Goal: Transaction & Acquisition: Download file/media

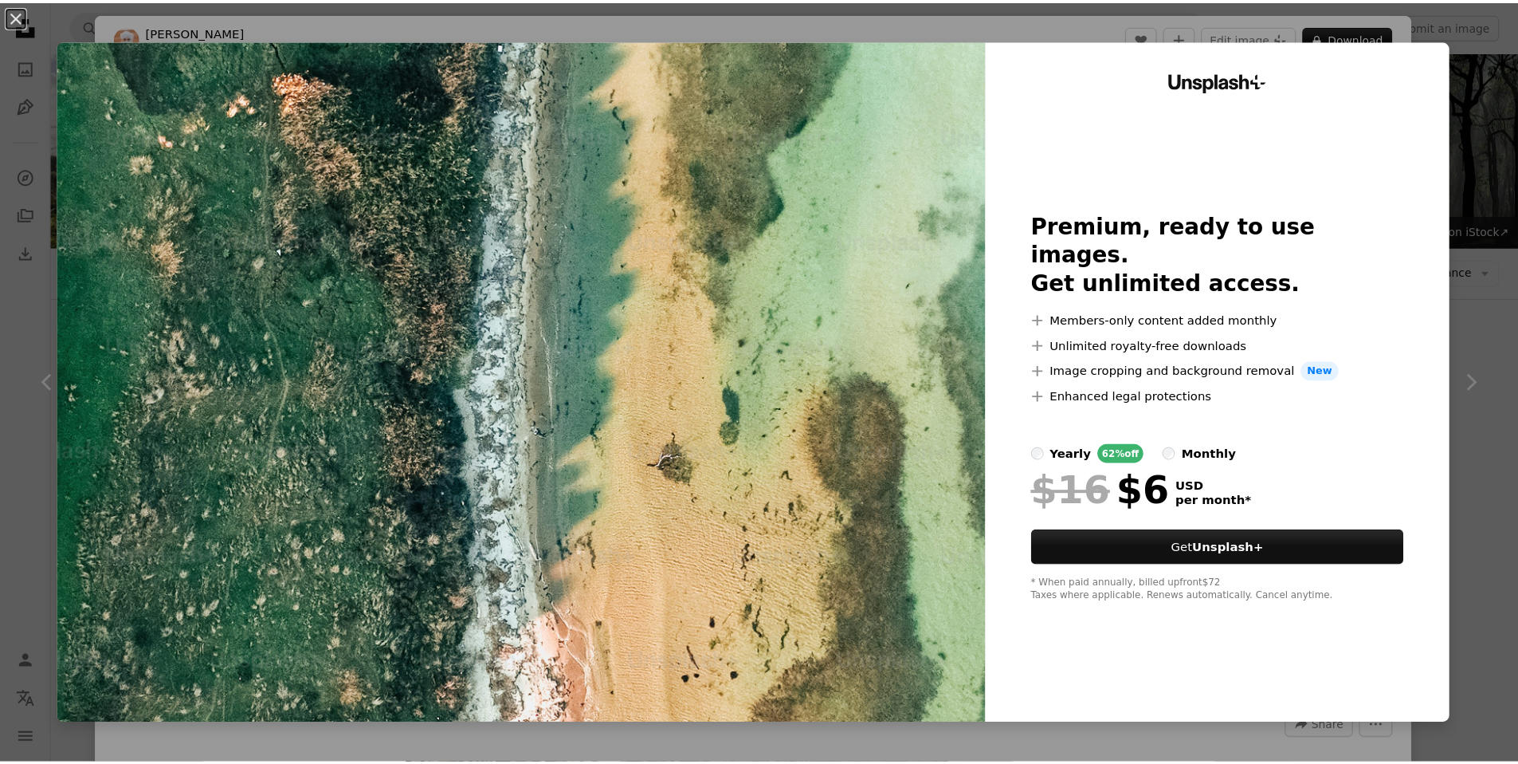
scroll to position [9896, 0]
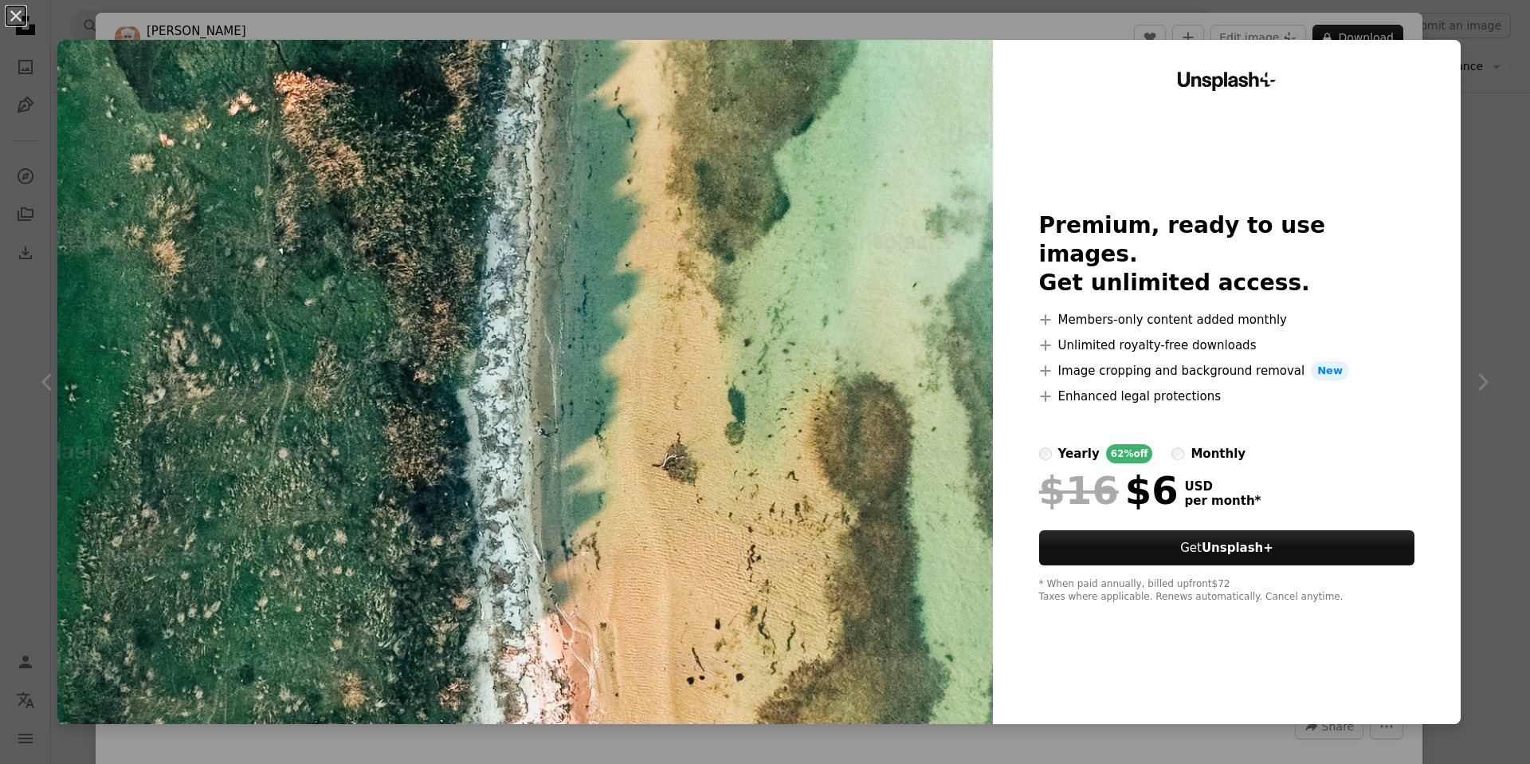
click at [1510, 208] on div "An X shape Unsplash+ Premium, ready to use images. Get unlimited access. A plus…" at bounding box center [765, 382] width 1530 height 764
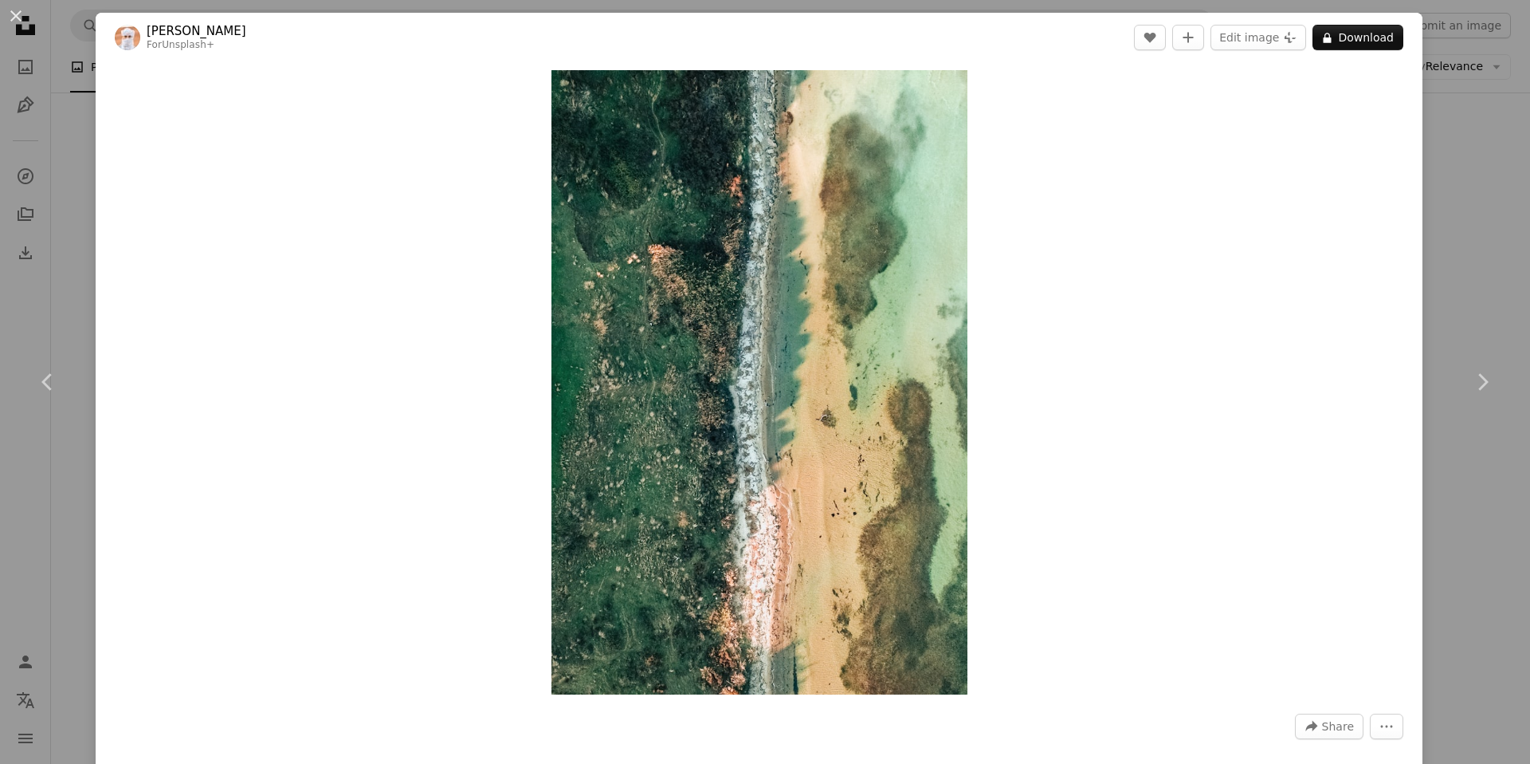
click at [1471, 152] on div "An X shape Chevron left Chevron right Ahmed For Unsplash+ A heart A plus sign E…" at bounding box center [765, 382] width 1530 height 764
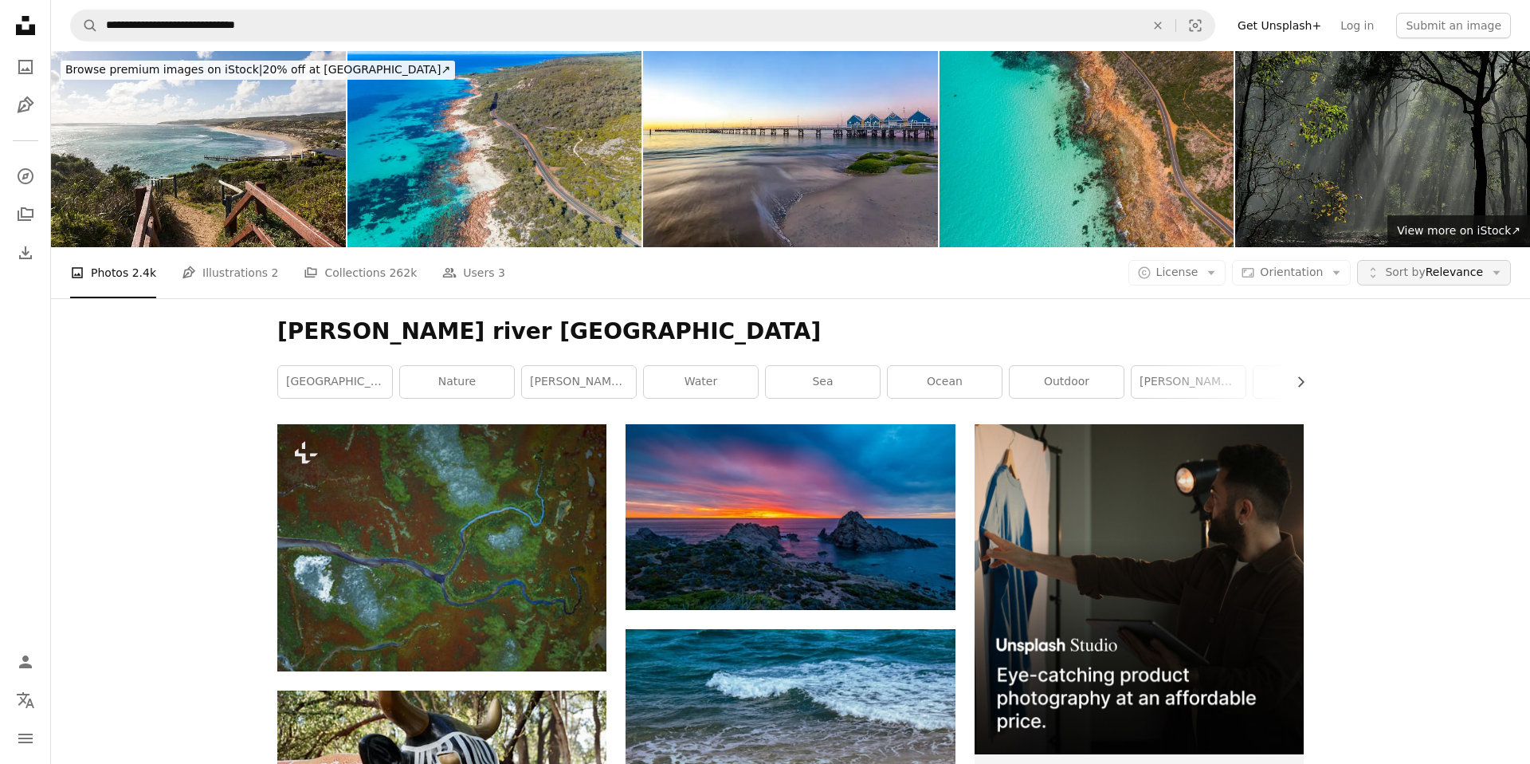
click at [1436, 265] on span "Sort by Relevance" at bounding box center [1434, 273] width 98 height 16
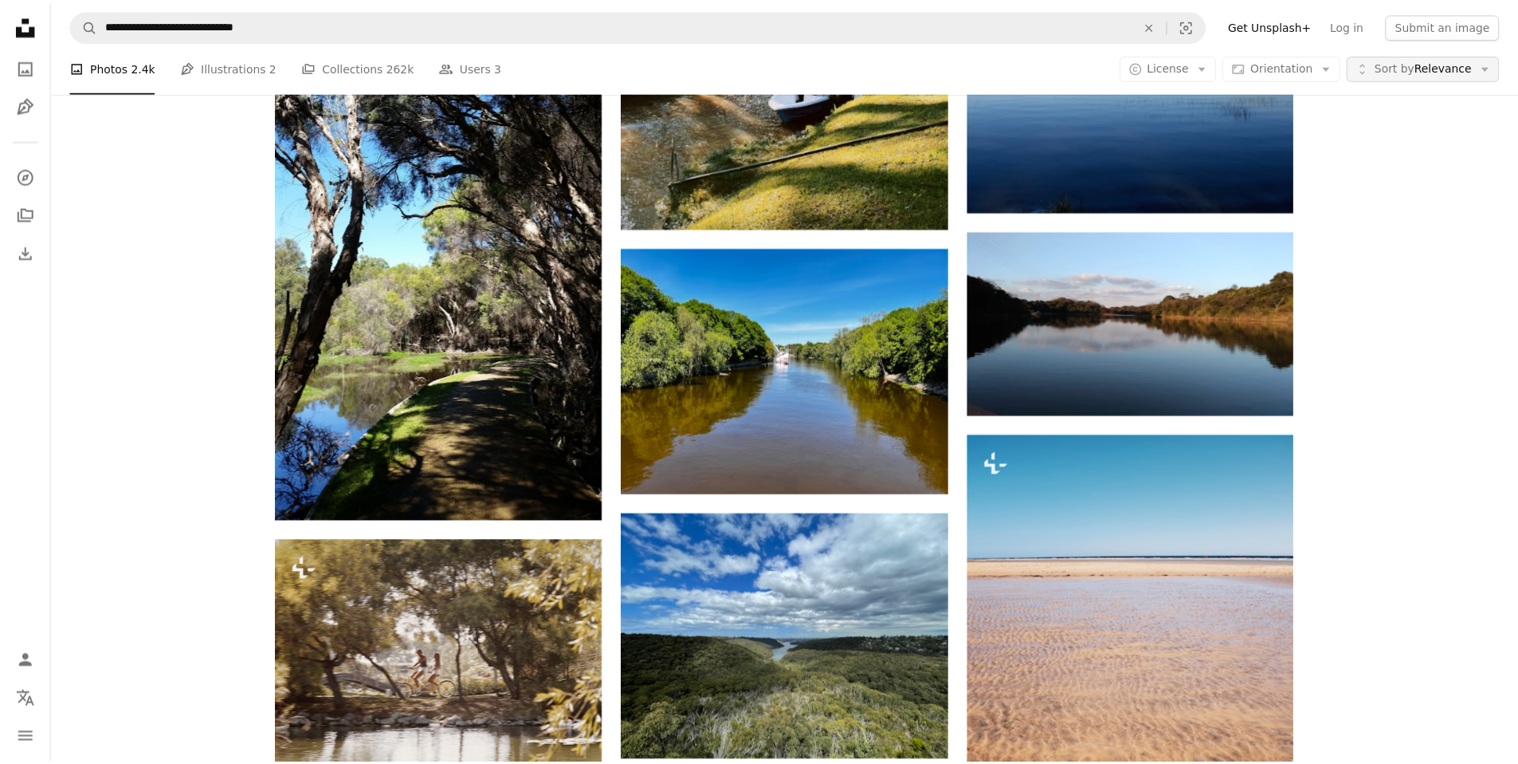
scroll to position [16063, 0]
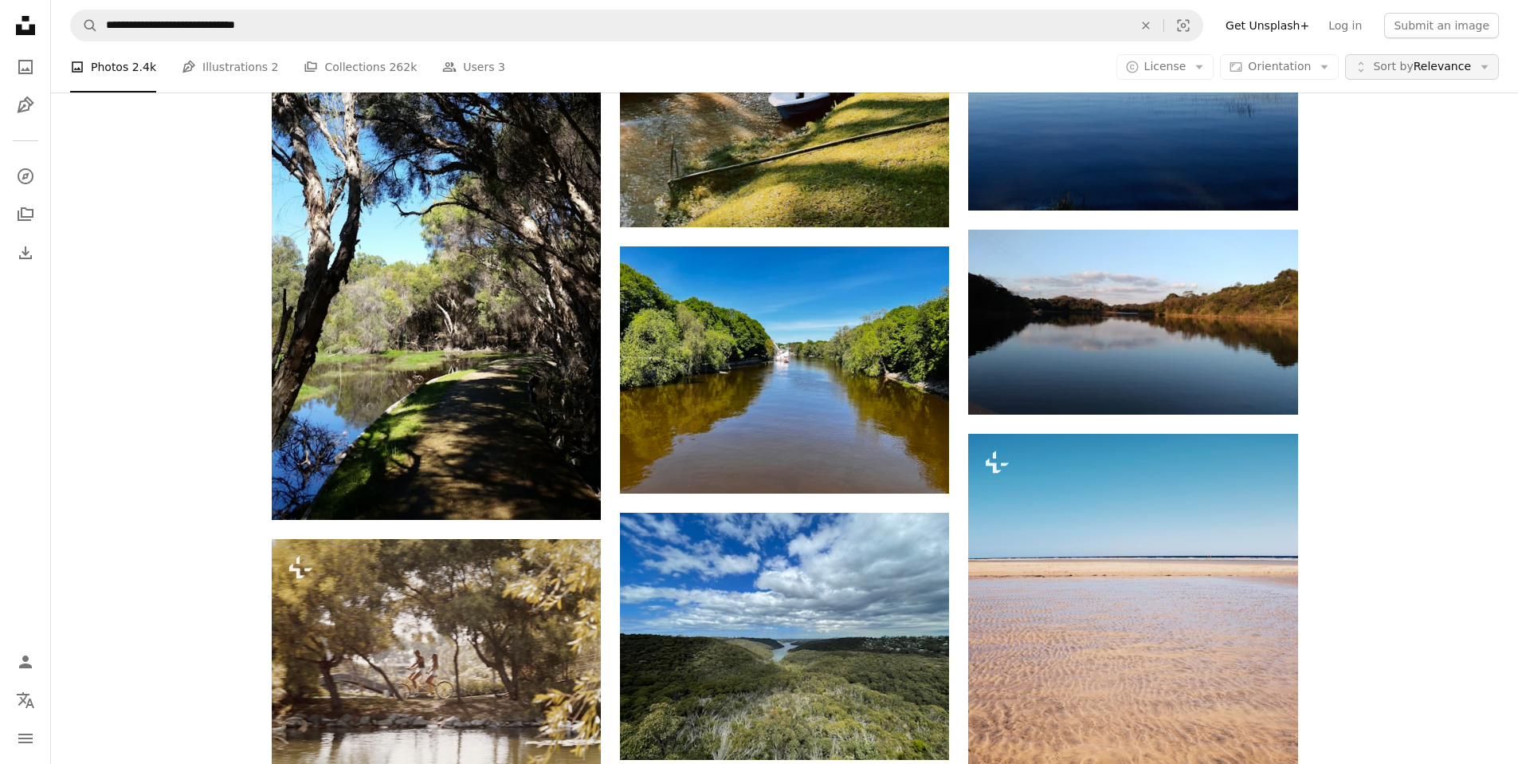
click at [1429, 65] on span "Sort by Relevance" at bounding box center [1422, 67] width 98 height 16
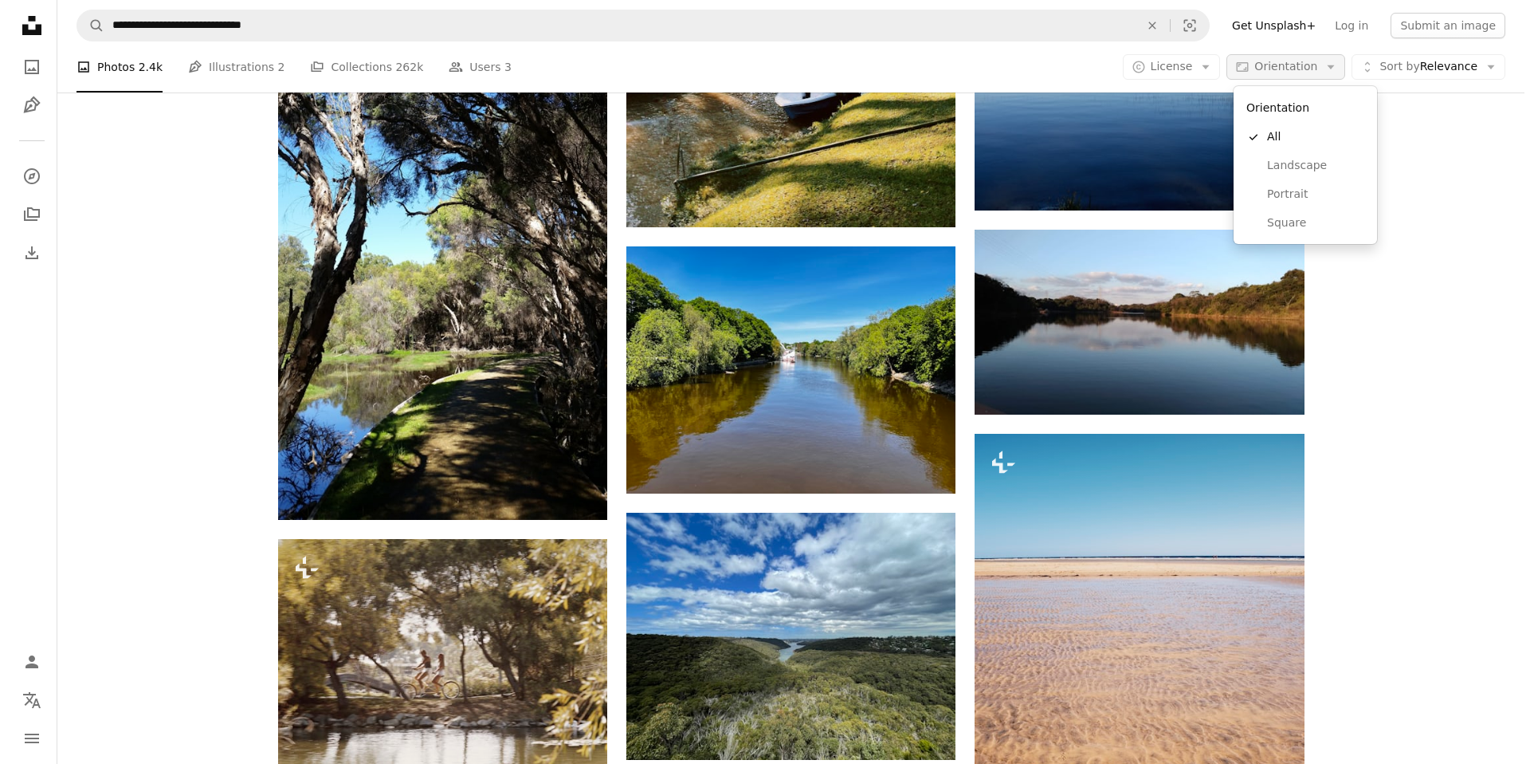
scroll to position [0, 0]
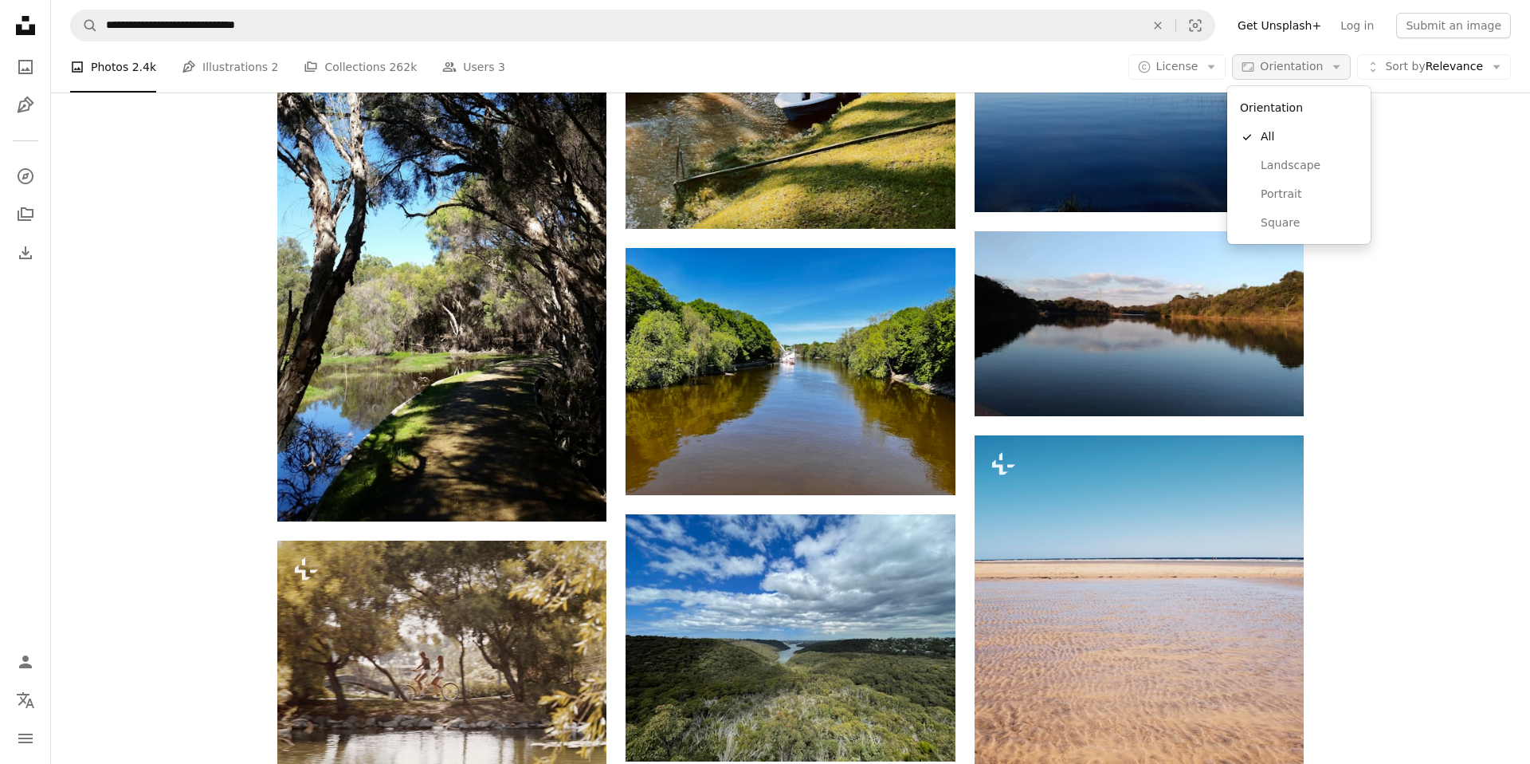
click at [1297, 65] on span "Orientation" at bounding box center [1291, 66] width 63 height 13
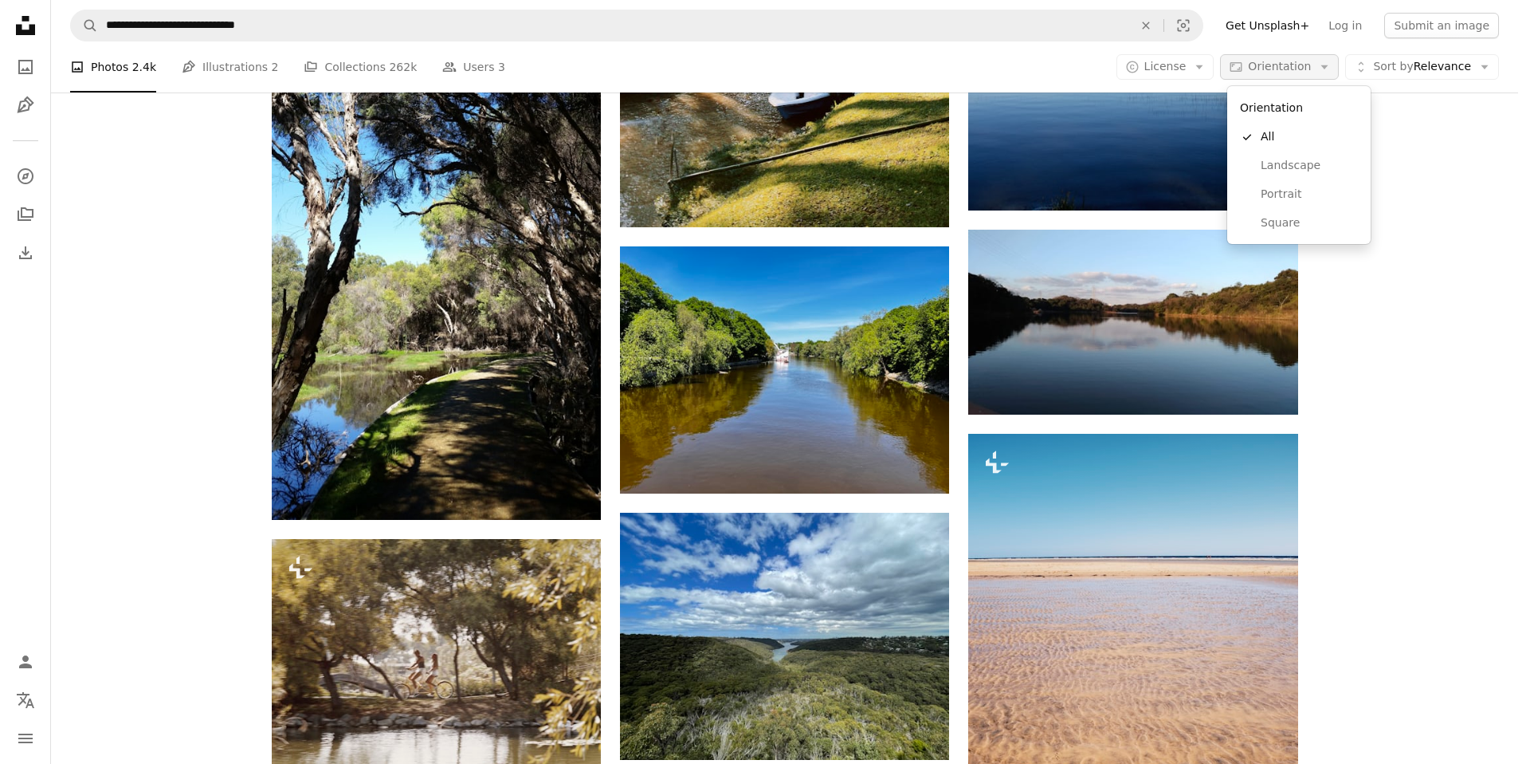
click at [1297, 65] on span "Orientation" at bounding box center [1279, 66] width 63 height 13
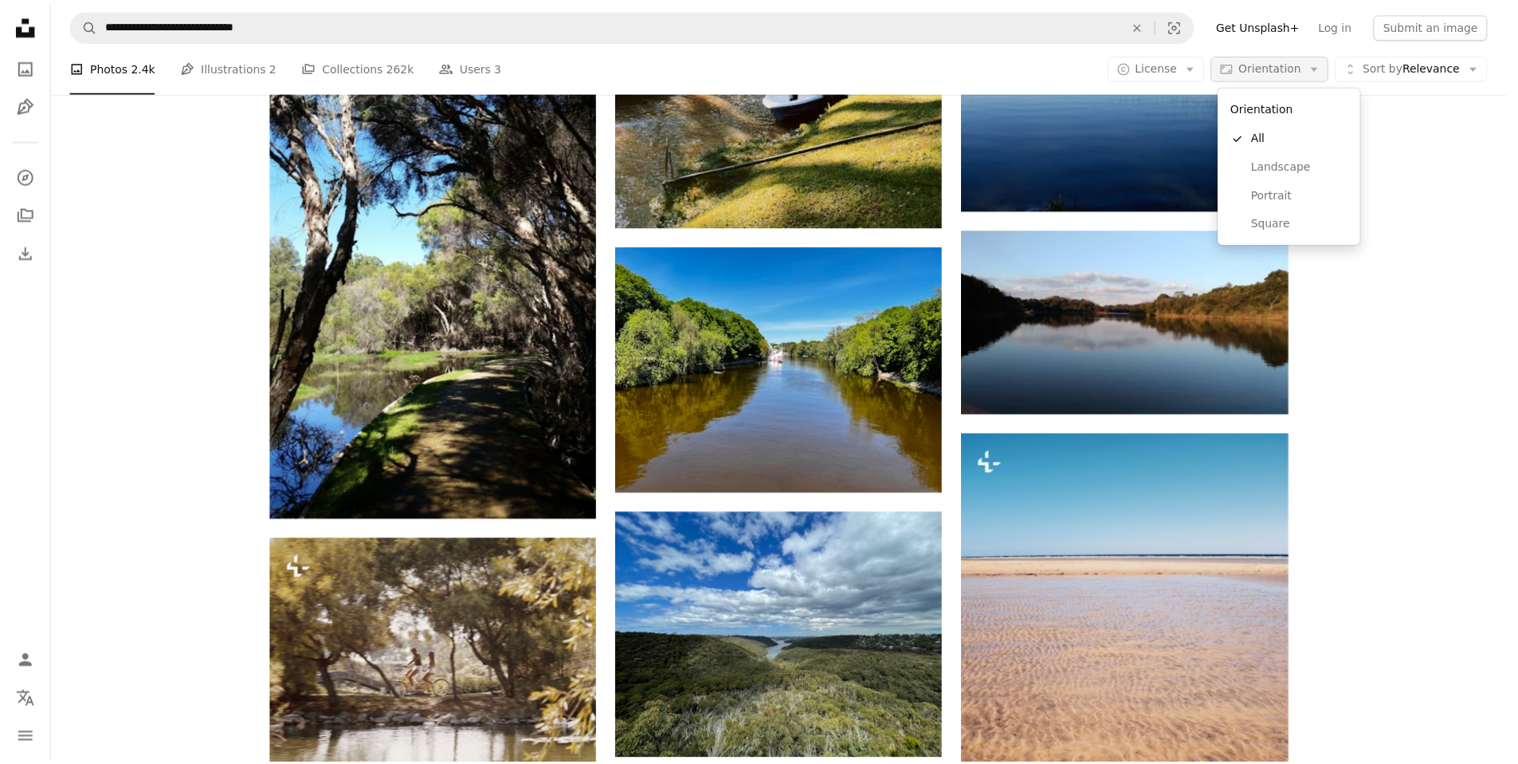
scroll to position [16063, 0]
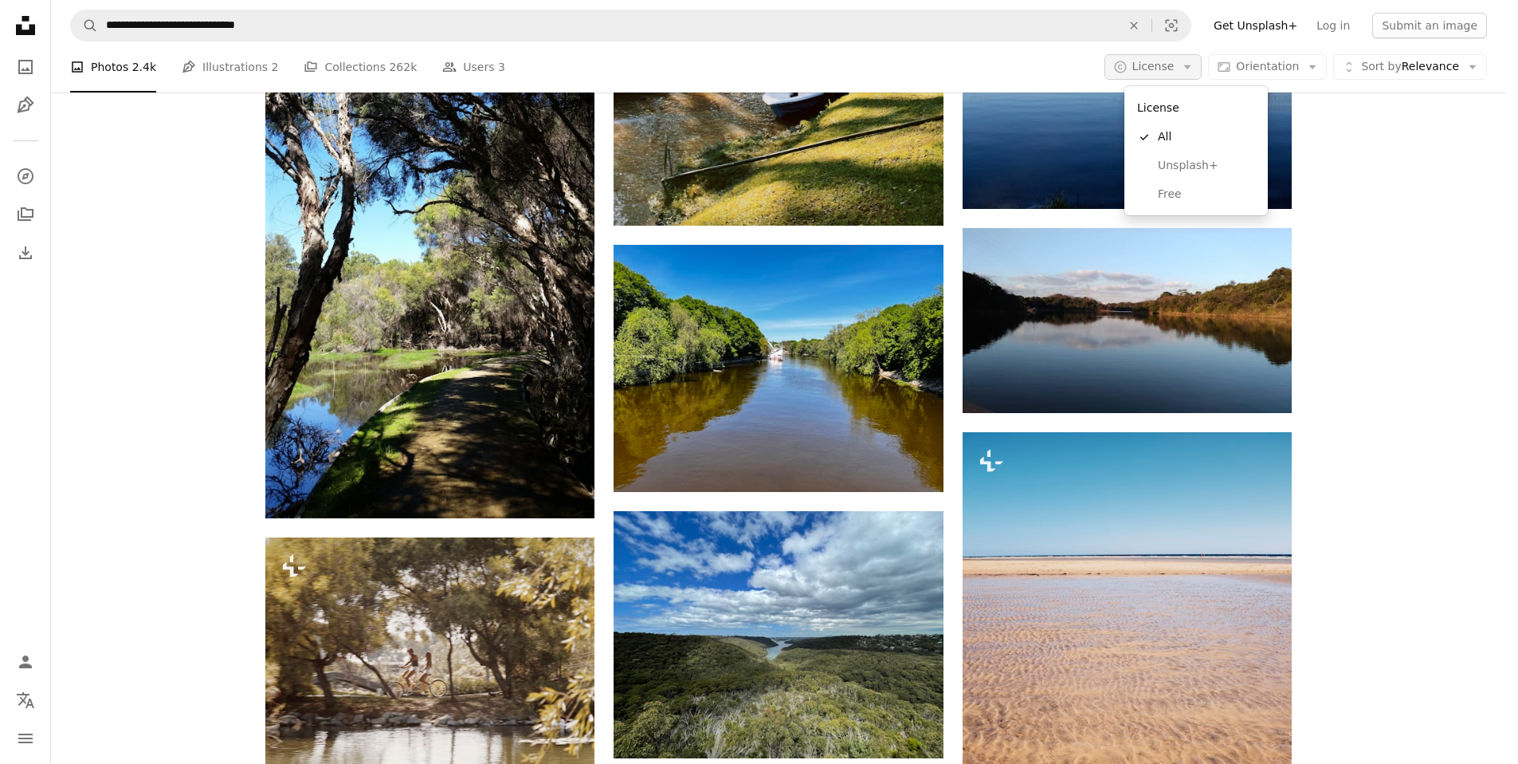
click at [1175, 61] on span "License" at bounding box center [1154, 66] width 42 height 13
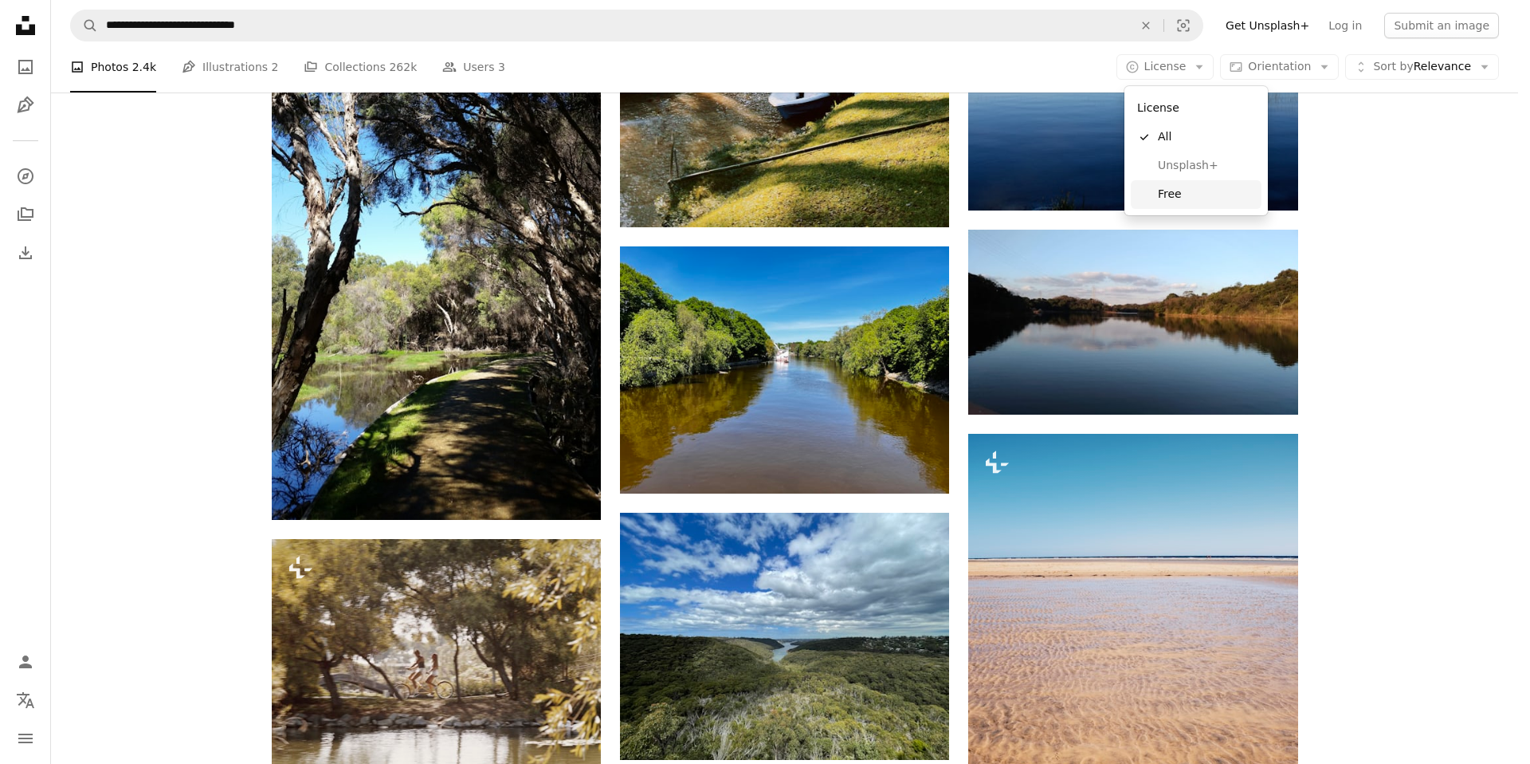
click at [1167, 194] on span "Free" at bounding box center [1206, 195] width 97 height 16
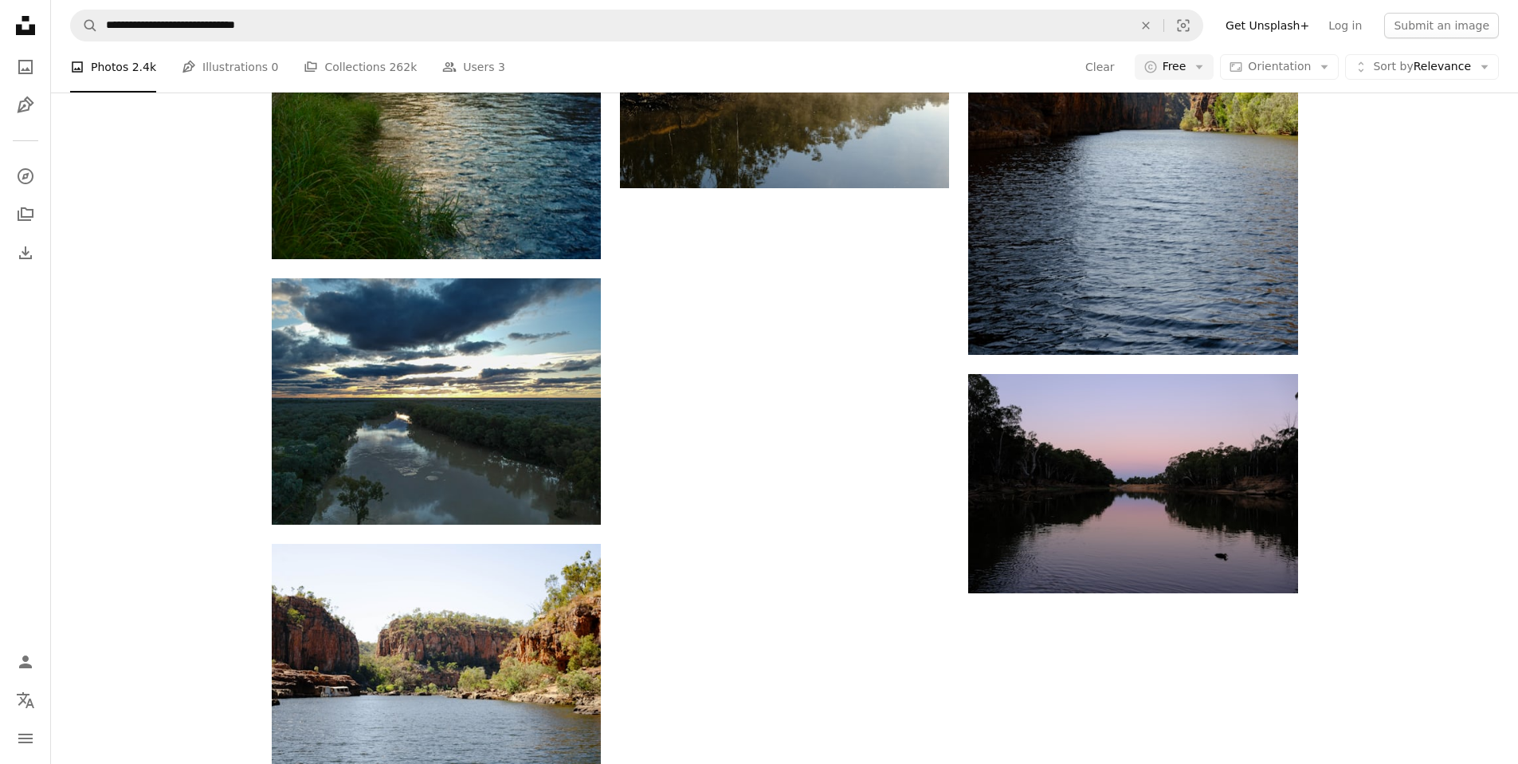
scroll to position [2119, 0]
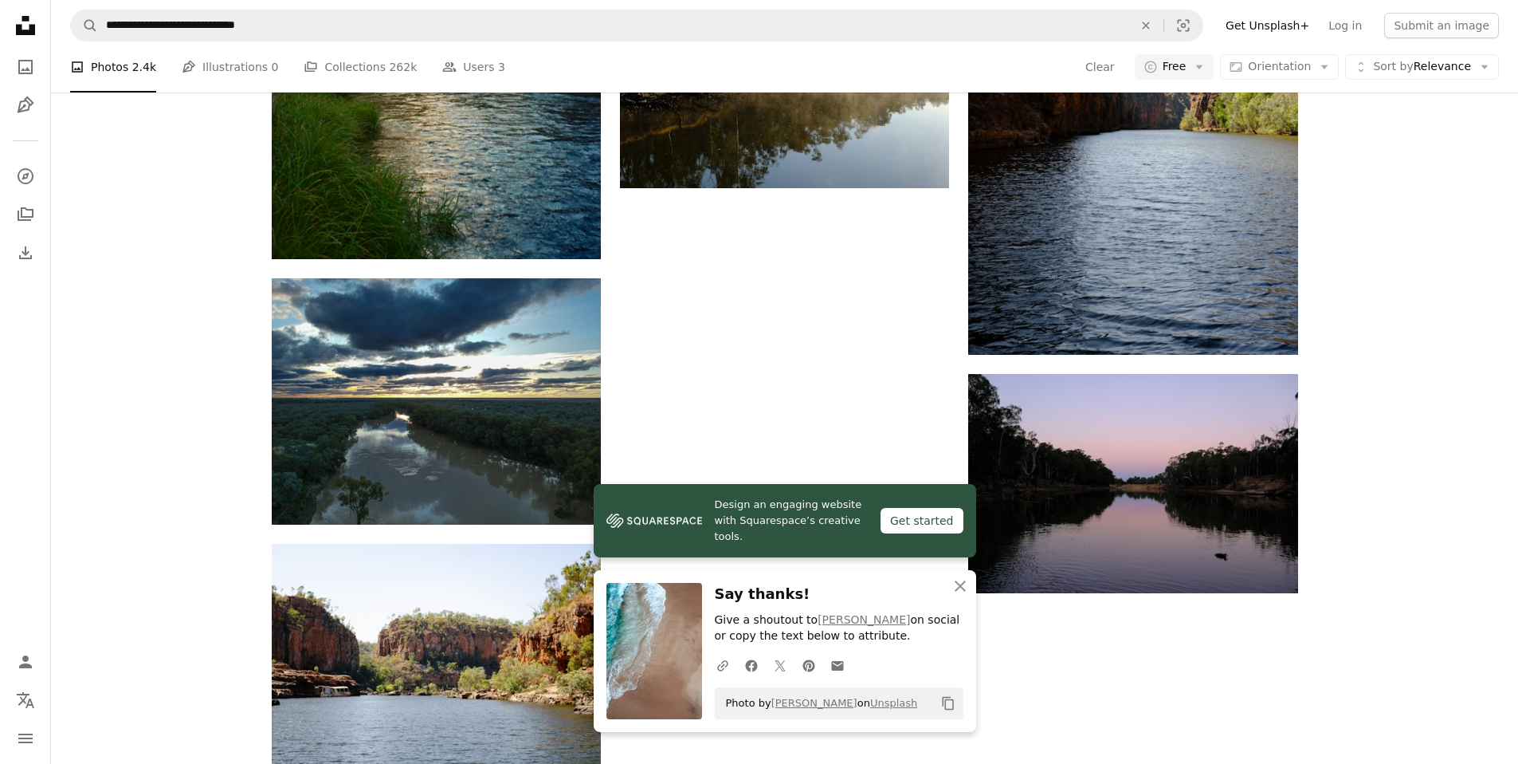
scroll to position [2641, 0]
click at [964, 587] on icon "An X shape" at bounding box center [960, 585] width 19 height 19
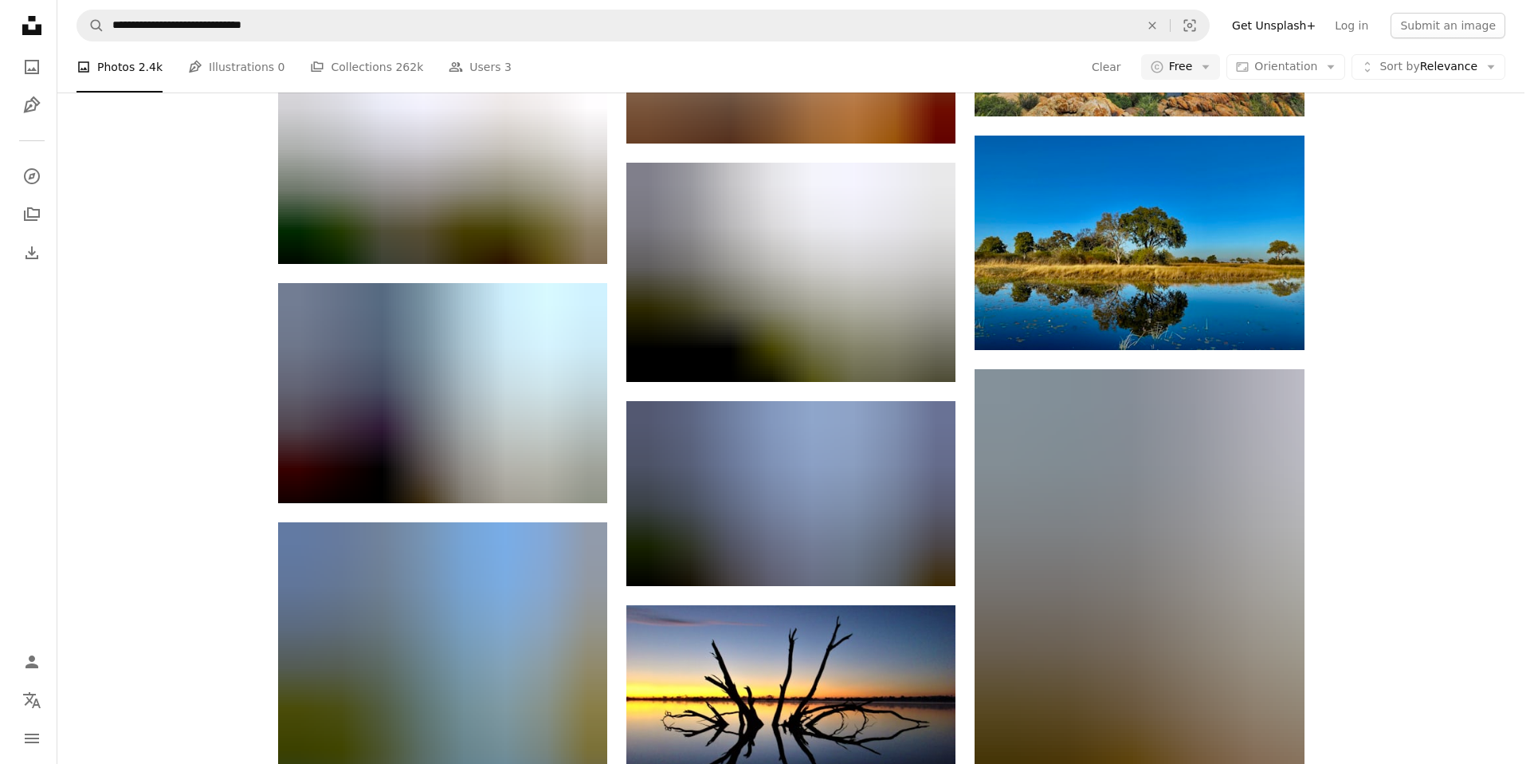
scroll to position [39888, 0]
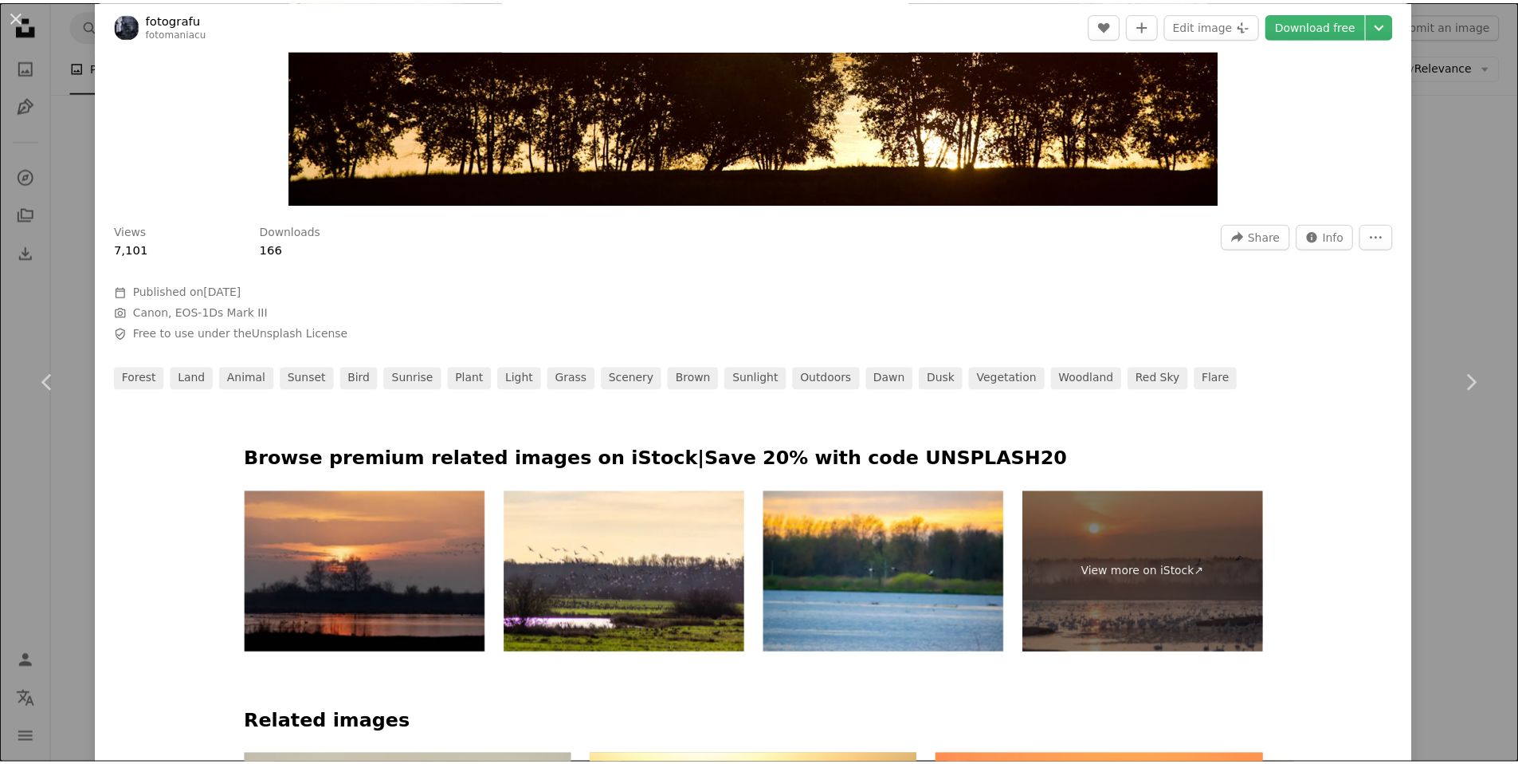
scroll to position [496, 0]
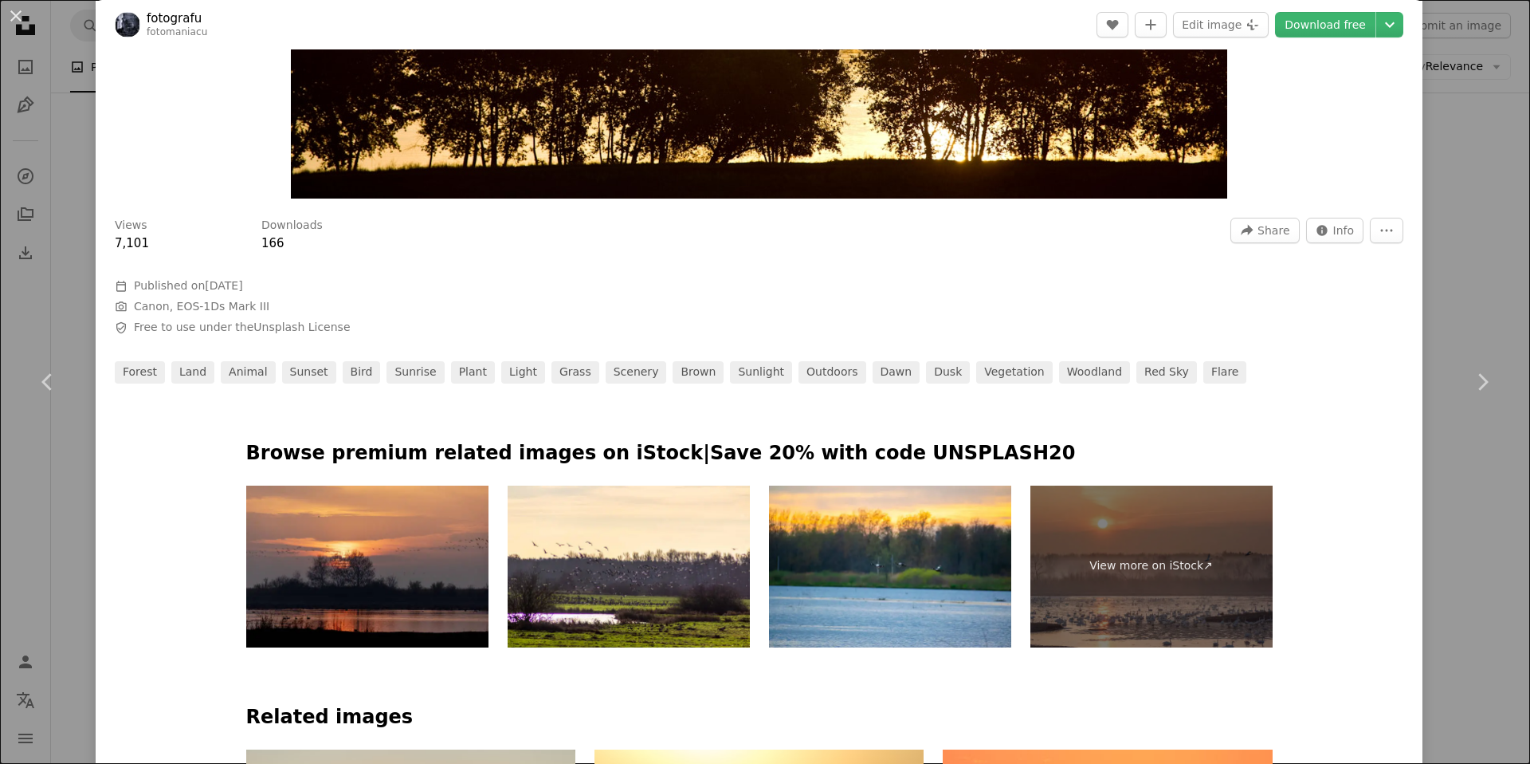
click at [1479, 199] on div "An X shape Chevron left Chevron right fotografu fotomaniacu A heart A plus sign…" at bounding box center [765, 382] width 1530 height 764
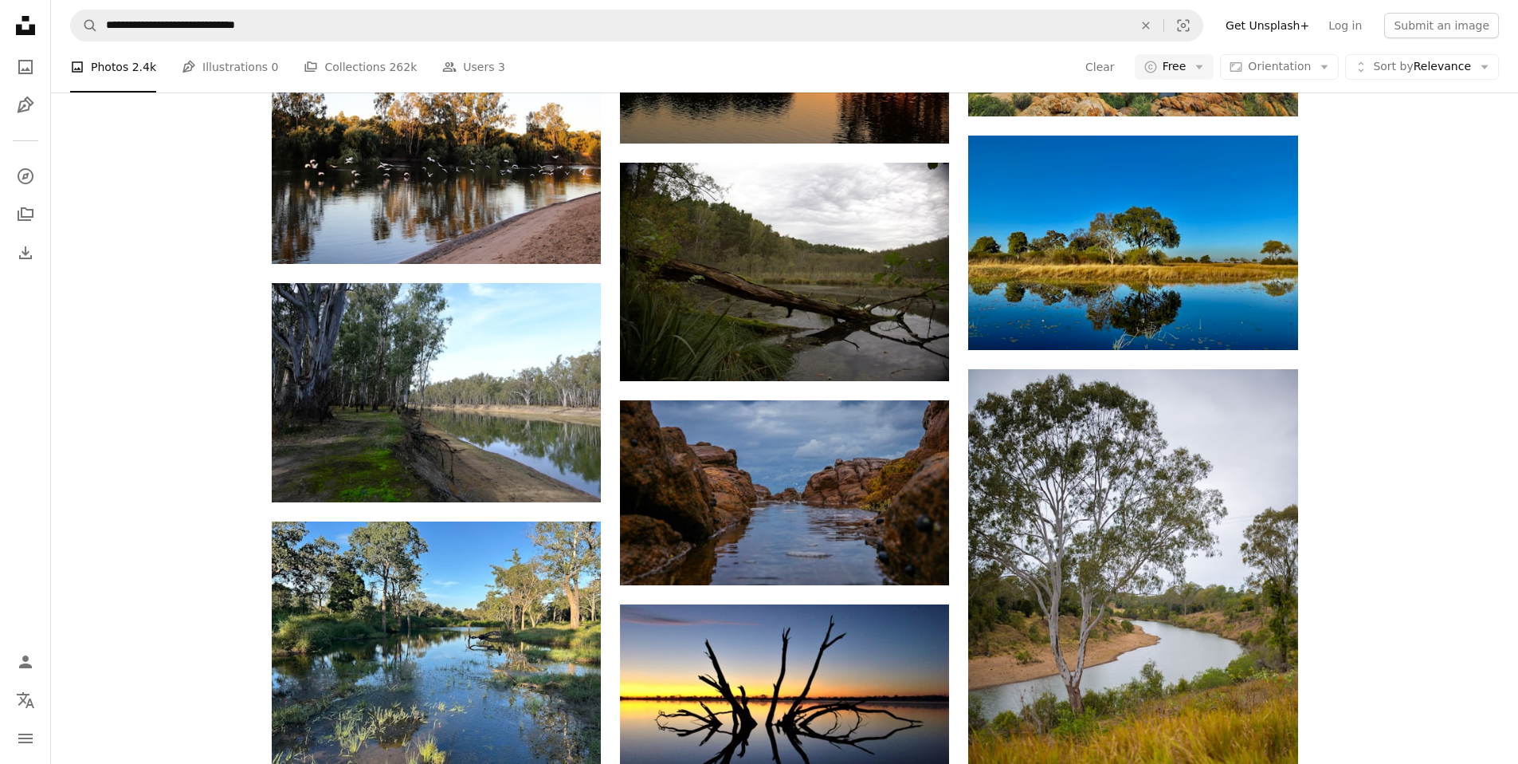
scroll to position [40377, 0]
click at [506, 6] on nav "**********" at bounding box center [784, 25] width 1467 height 51
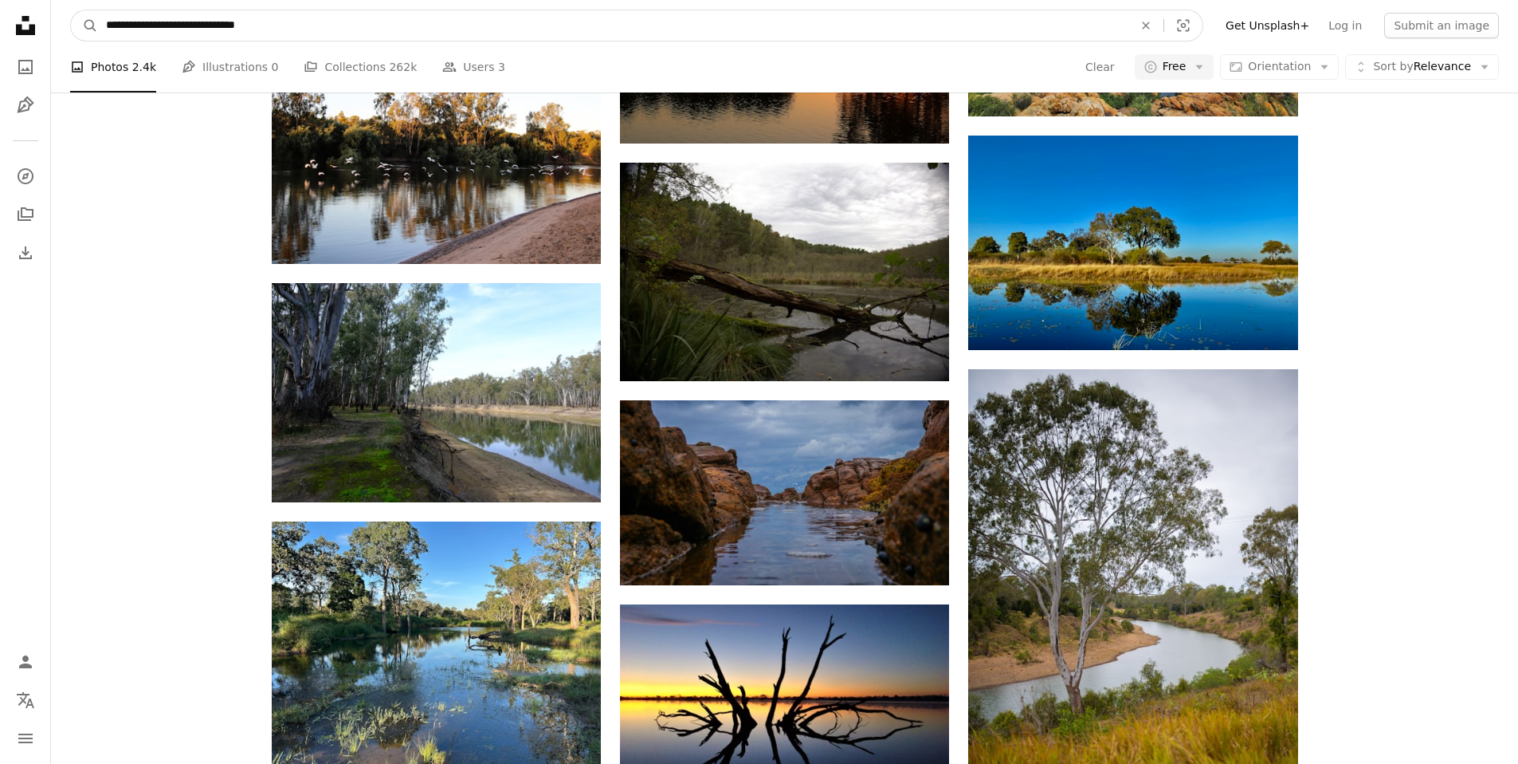
click at [176, 29] on input "**********" at bounding box center [613, 25] width 1031 height 30
drag, startPoint x: 178, startPoint y: 26, endPoint x: 88, endPoint y: 7, distance: 91.1
click at [88, 8] on nav "**********" at bounding box center [784, 25] width 1467 height 51
type input "**********"
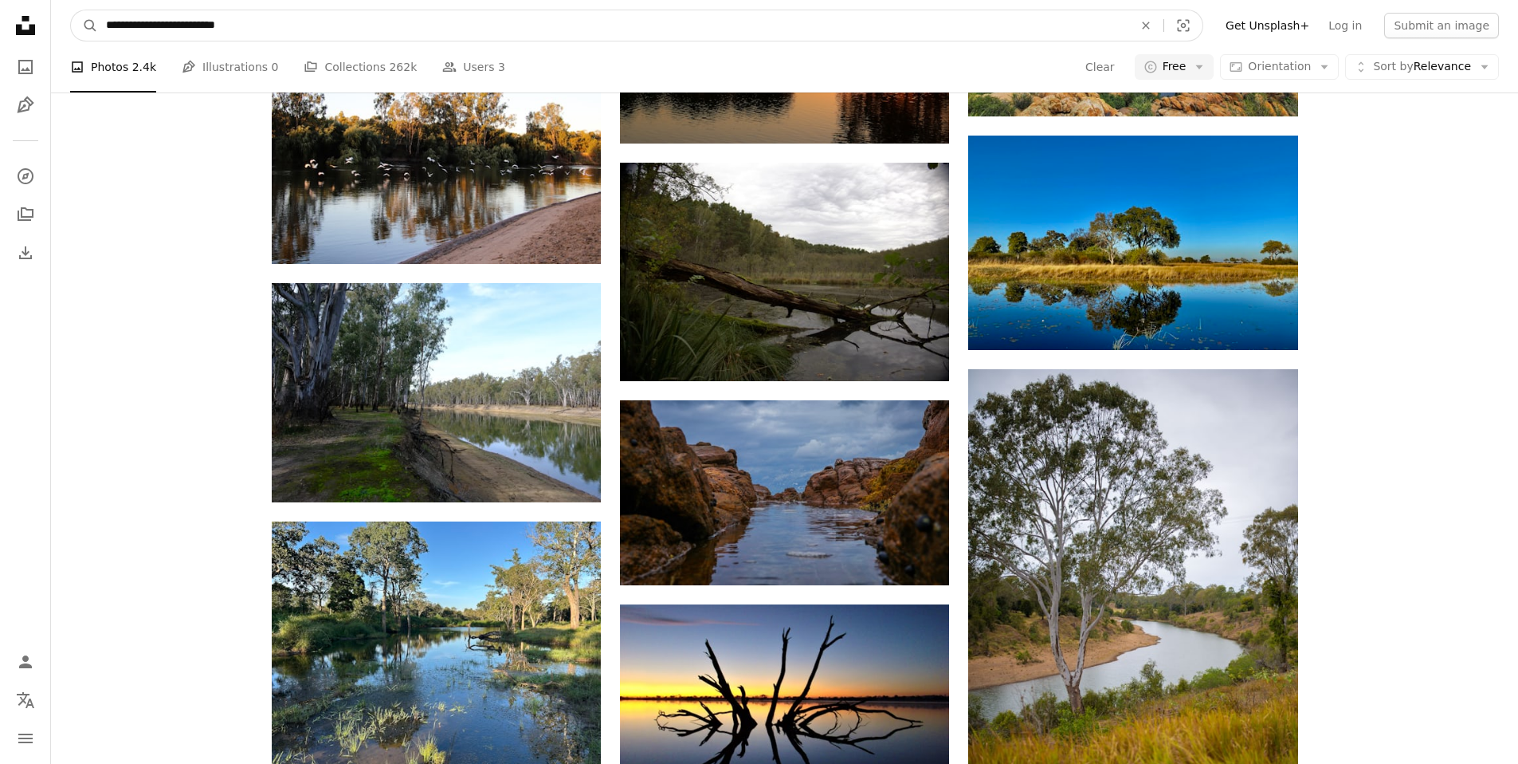
click at [71, 10] on button "A magnifying glass" at bounding box center [84, 25] width 27 height 30
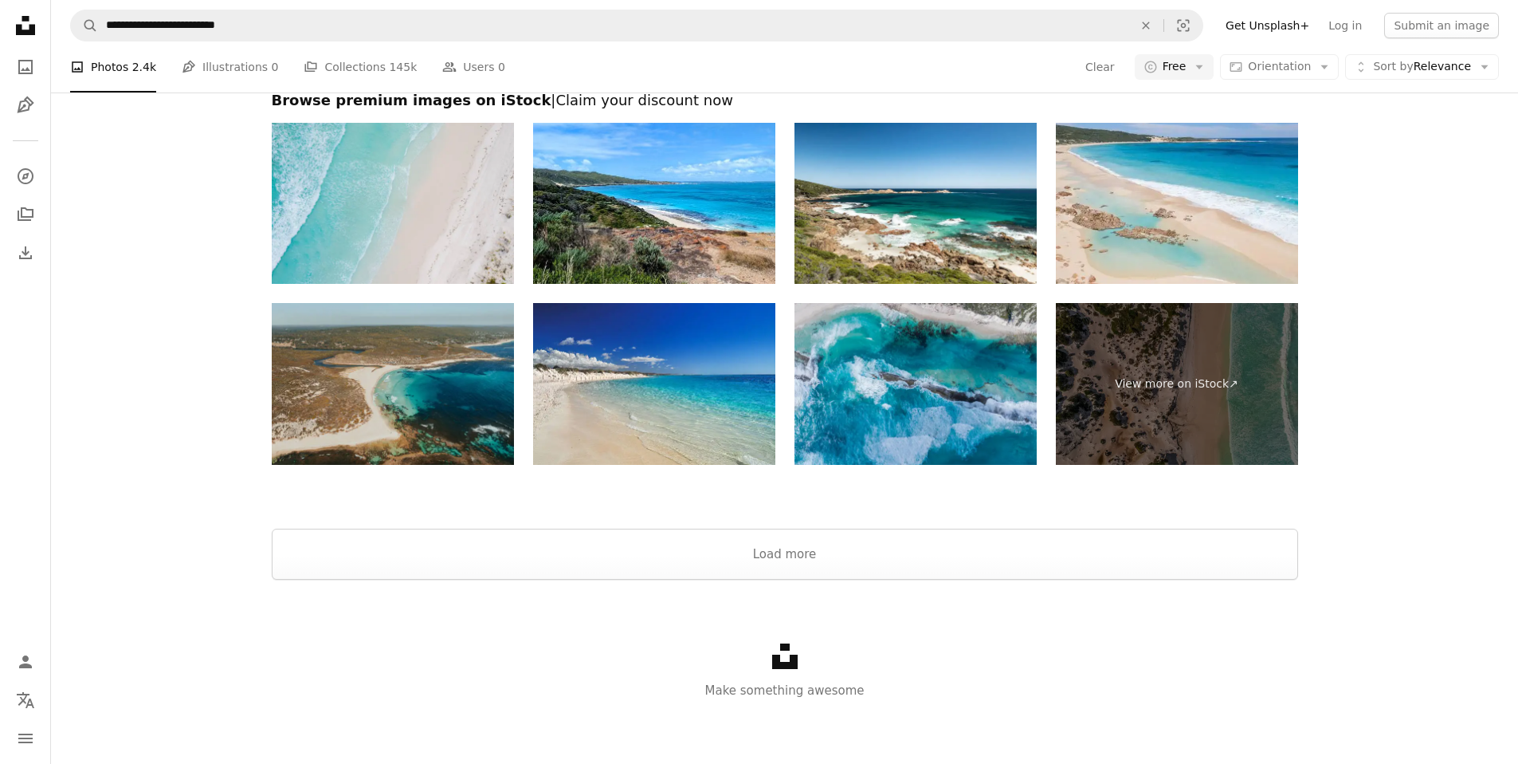
scroll to position [2038, 0]
click at [803, 550] on button "Load more" at bounding box center [785, 553] width 1027 height 51
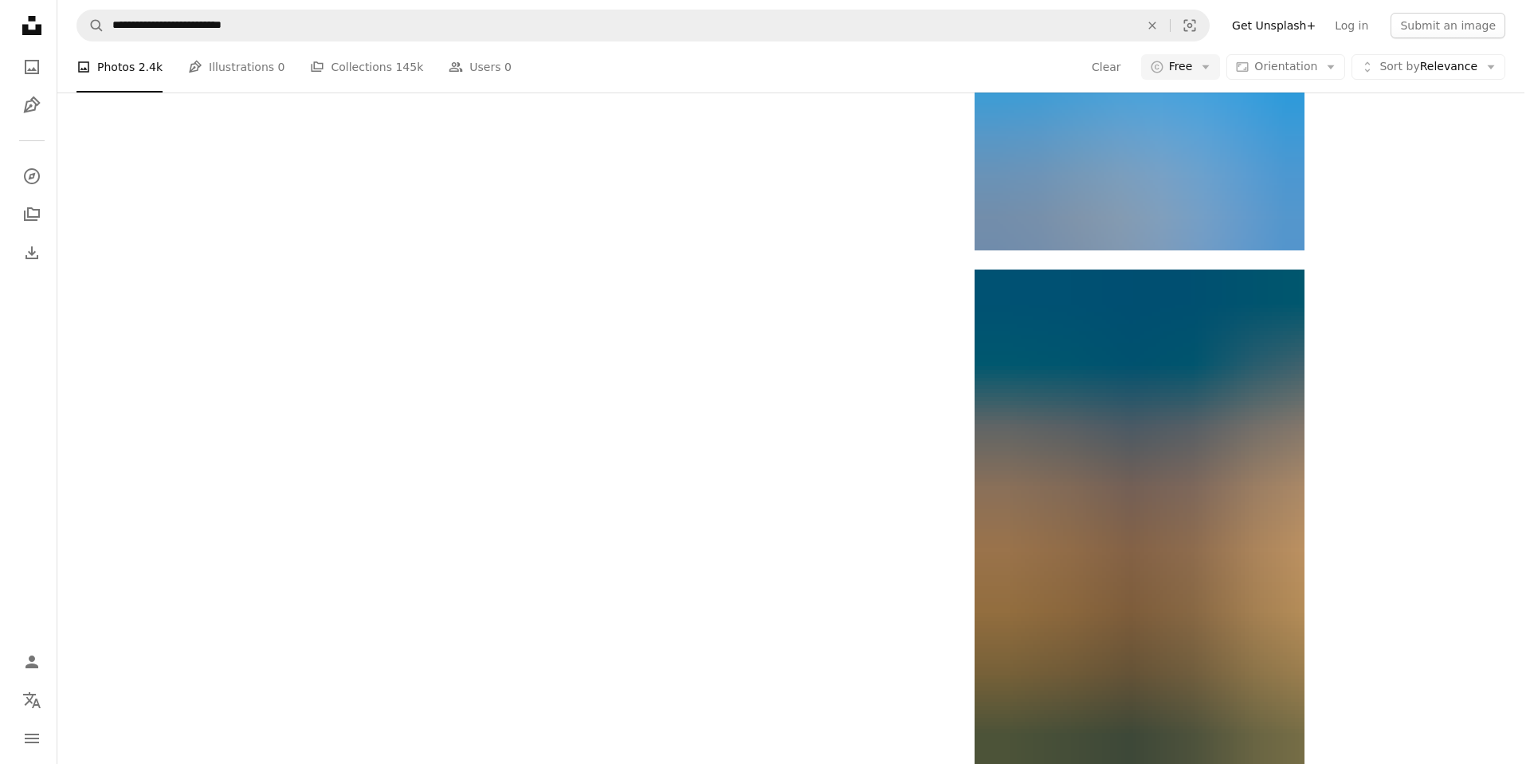
scroll to position [2940, 0]
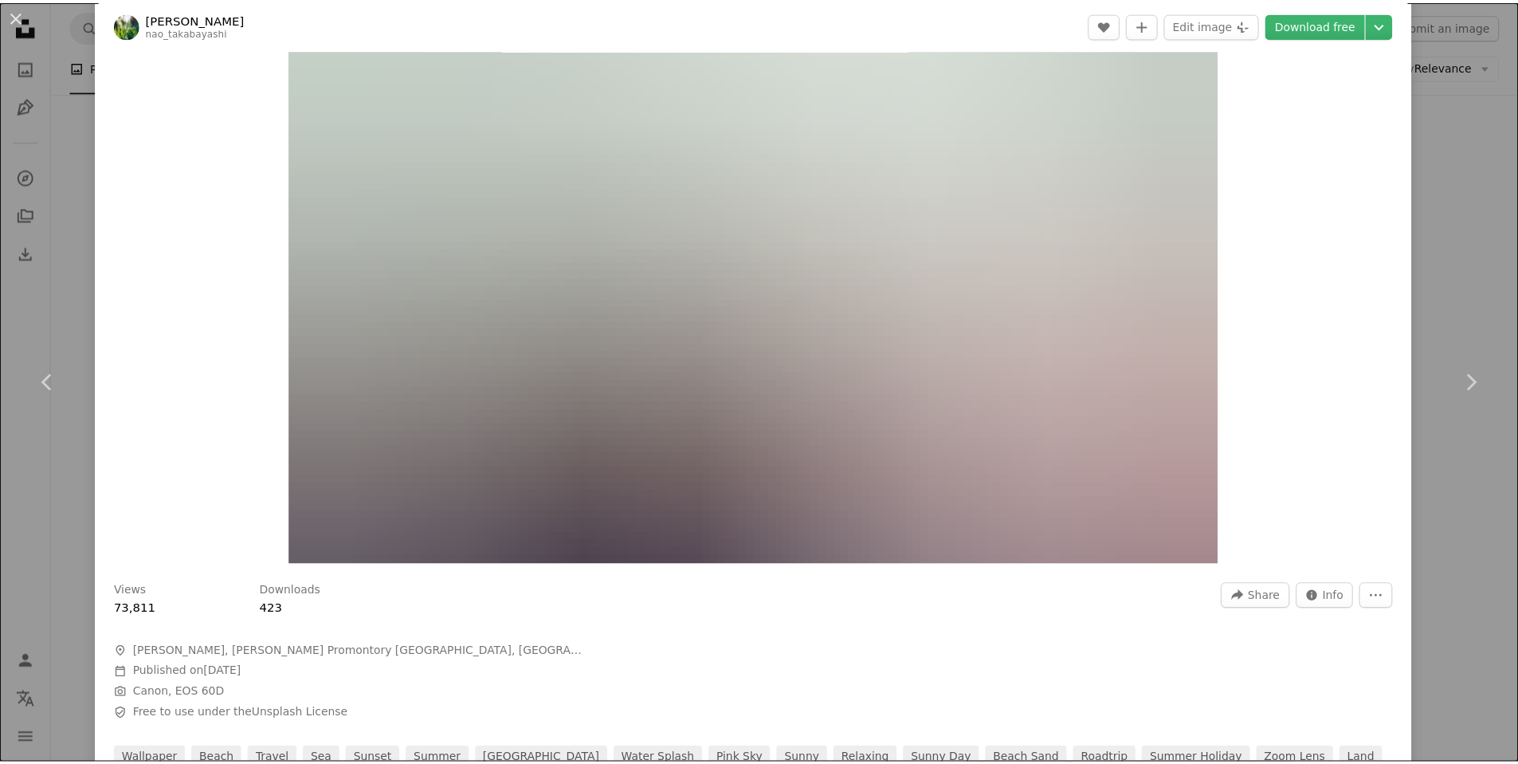
scroll to position [505, 0]
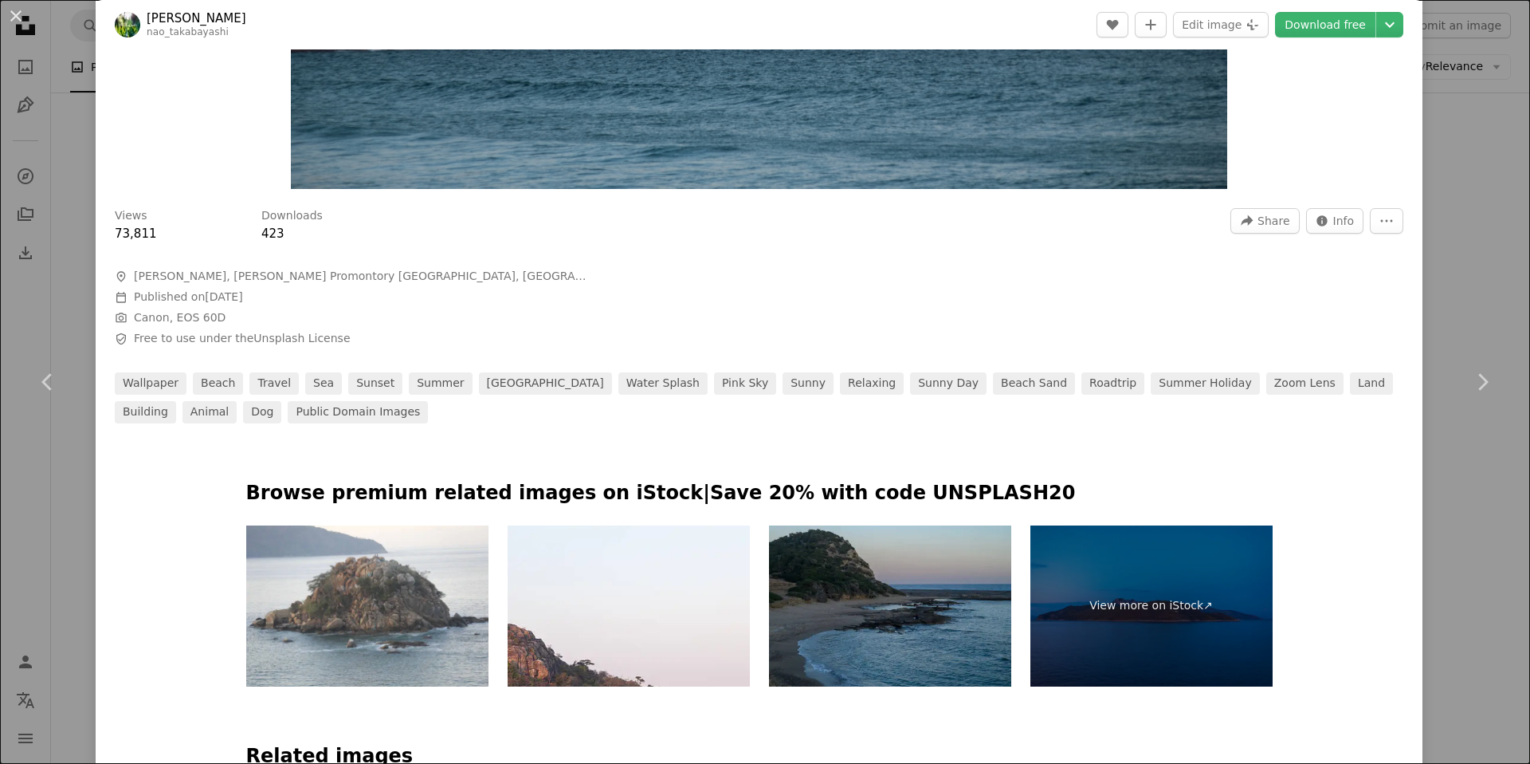
click at [1465, 294] on div "An X shape Chevron left Chevron right Nao Takabayashi nao_takabayashi A heart A…" at bounding box center [765, 382] width 1530 height 764
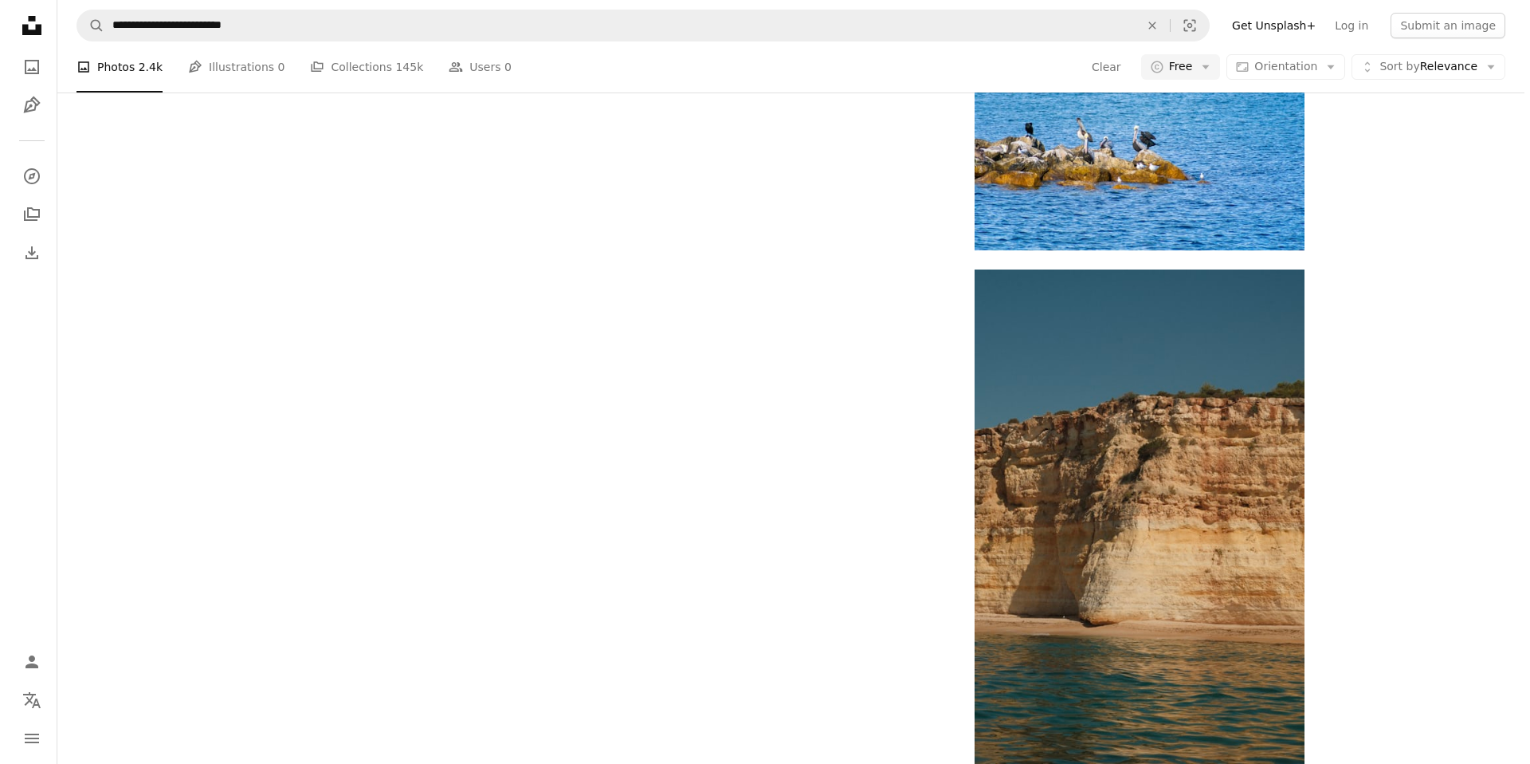
scroll to position [5347, 0]
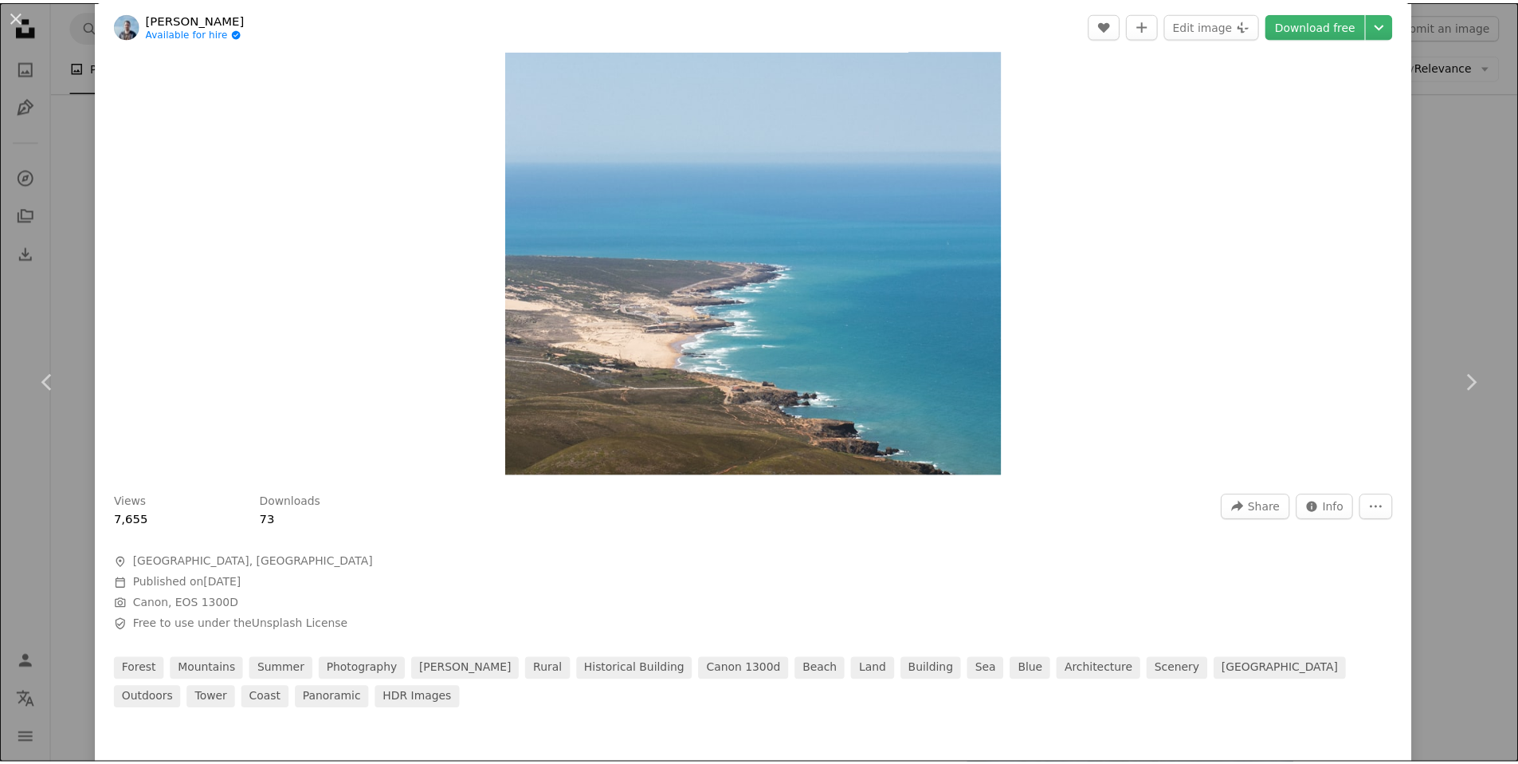
scroll to position [106, 0]
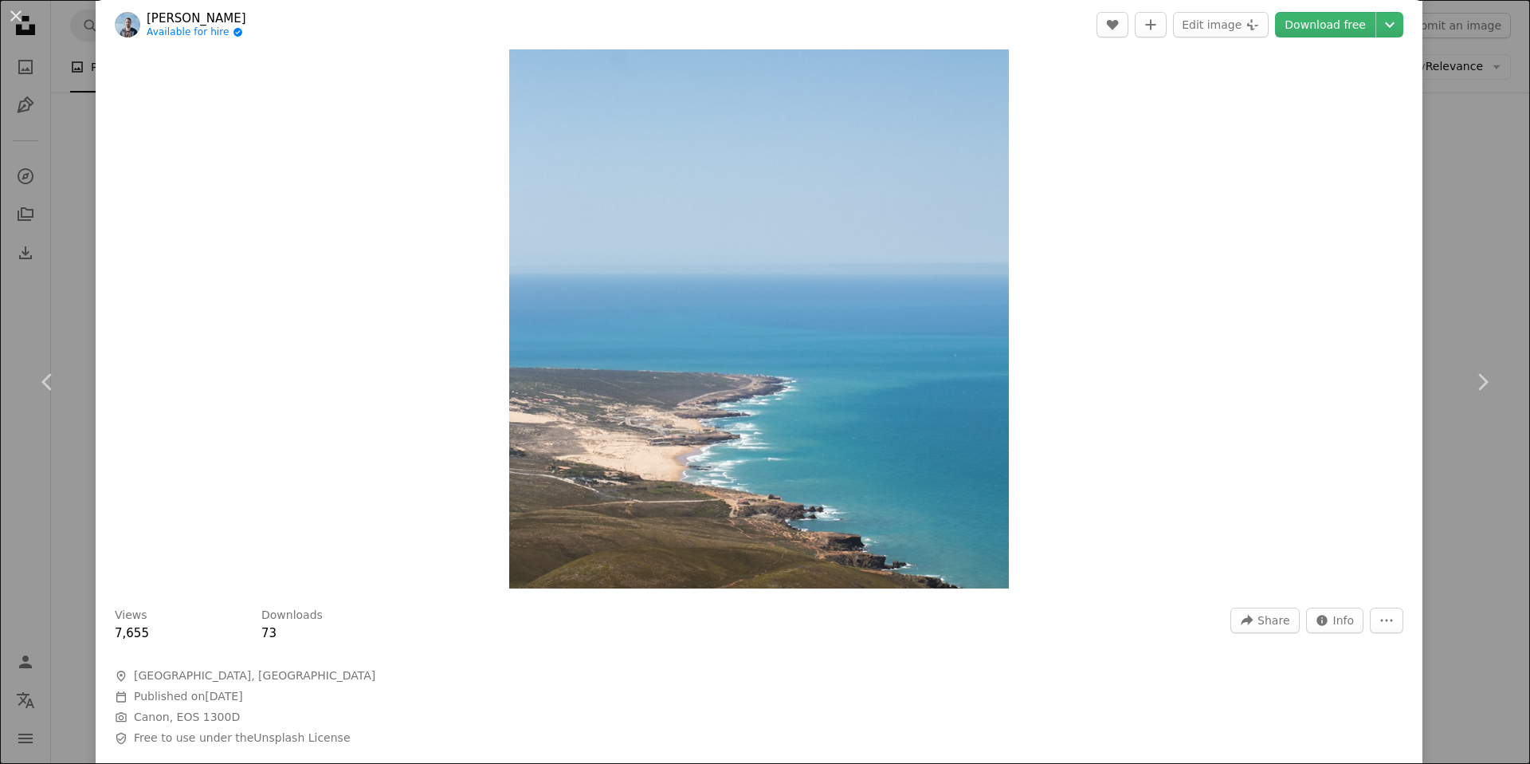
click at [61, 242] on div "An X shape Chevron left Chevron right [PERSON_NAME] Available for hire A checkm…" at bounding box center [765, 382] width 1530 height 764
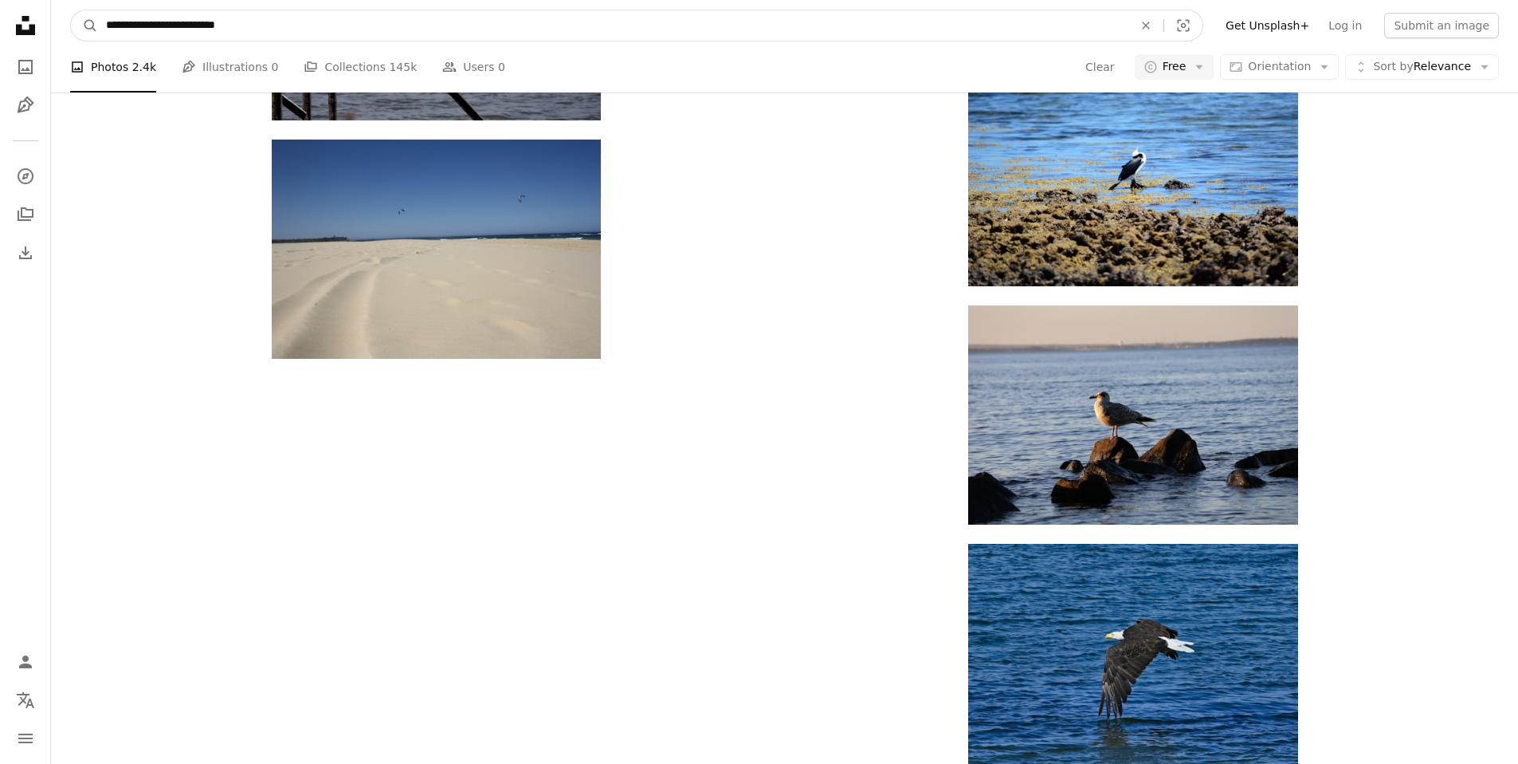
click at [238, 28] on input "**********" at bounding box center [613, 25] width 1031 height 30
type input "*********"
click at [71, 10] on button "A magnifying glass" at bounding box center [84, 25] width 27 height 30
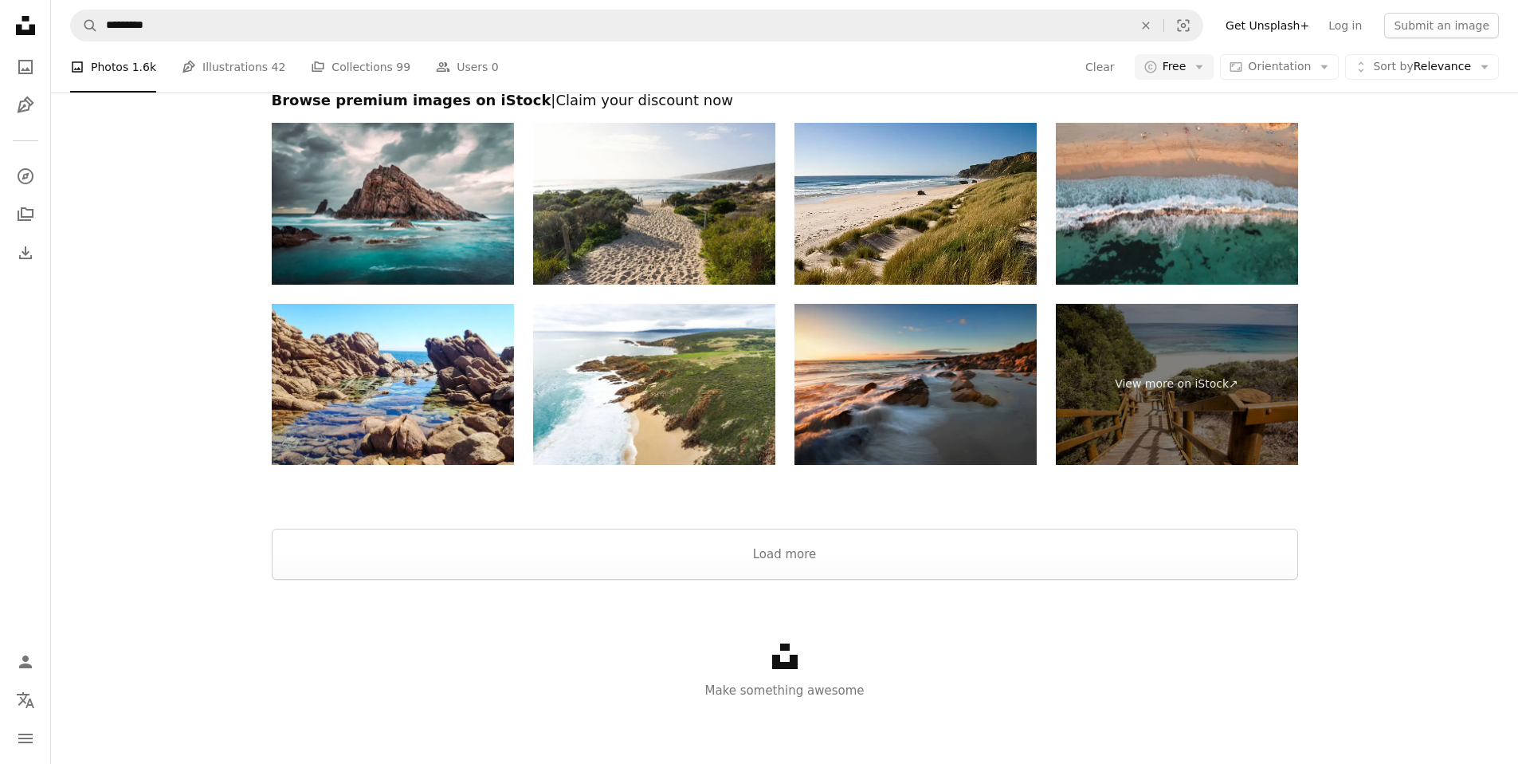
scroll to position [2455, 0]
click at [787, 579] on button "Load more" at bounding box center [785, 553] width 1027 height 51
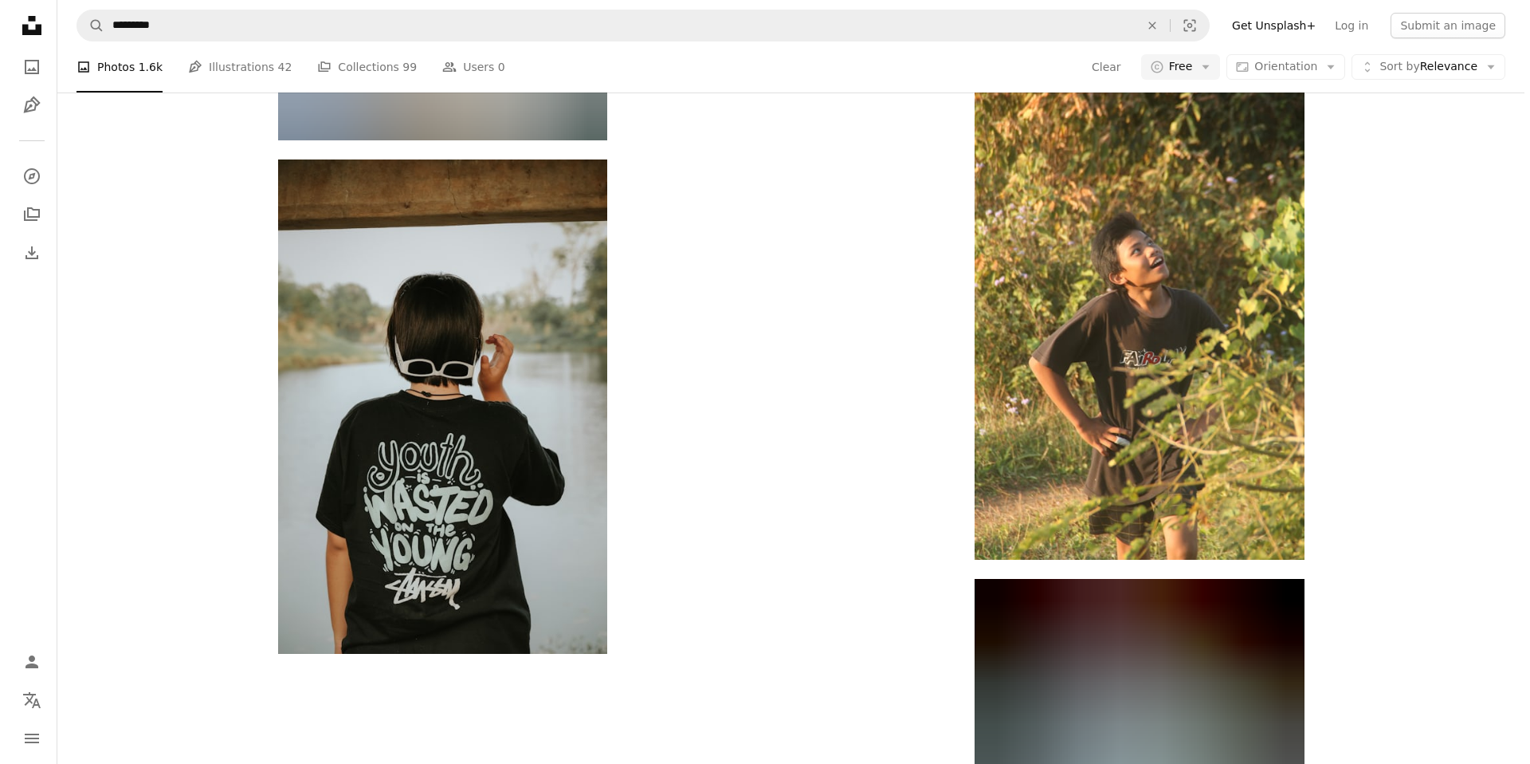
scroll to position [3568, 0]
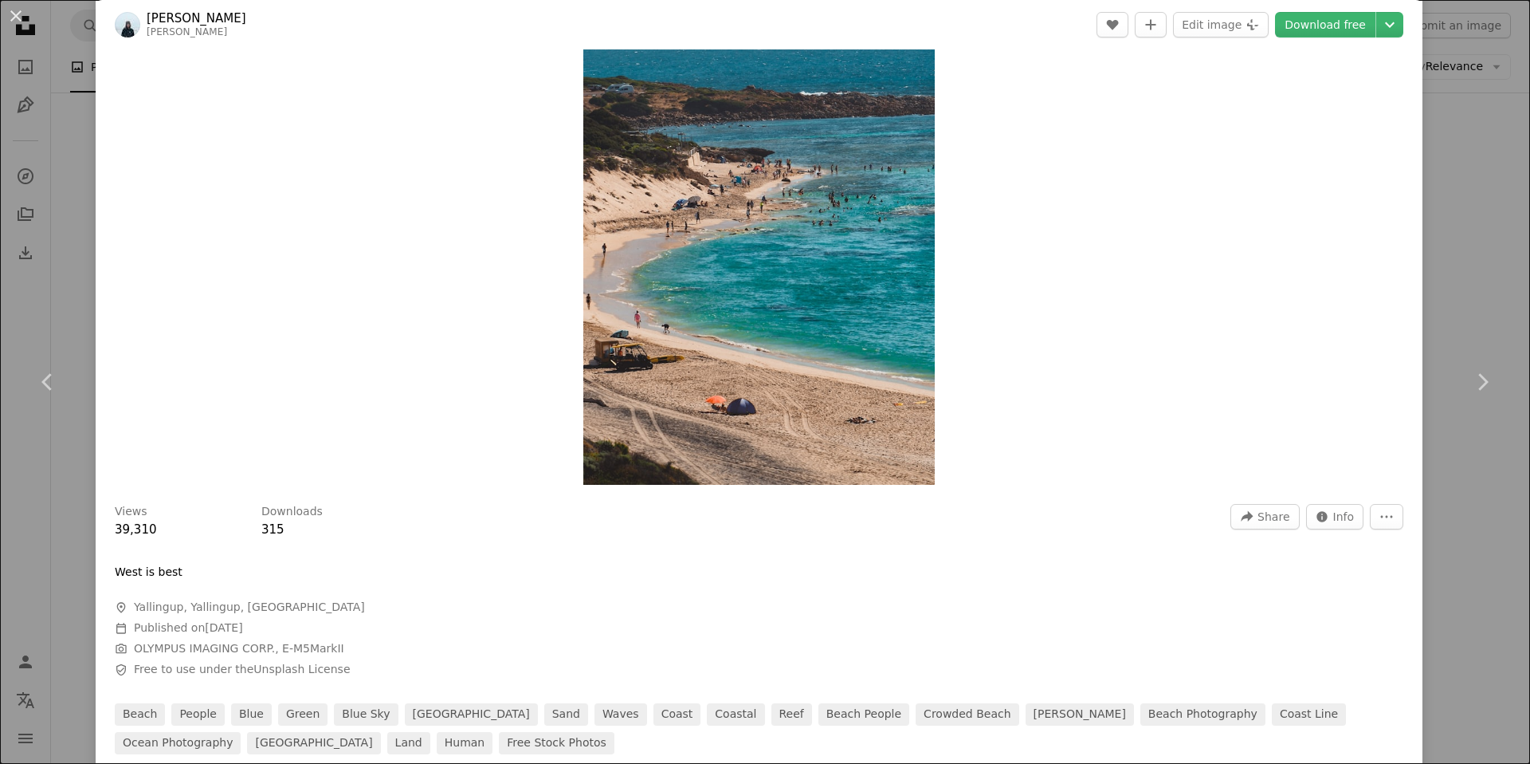
scroll to position [452, 0]
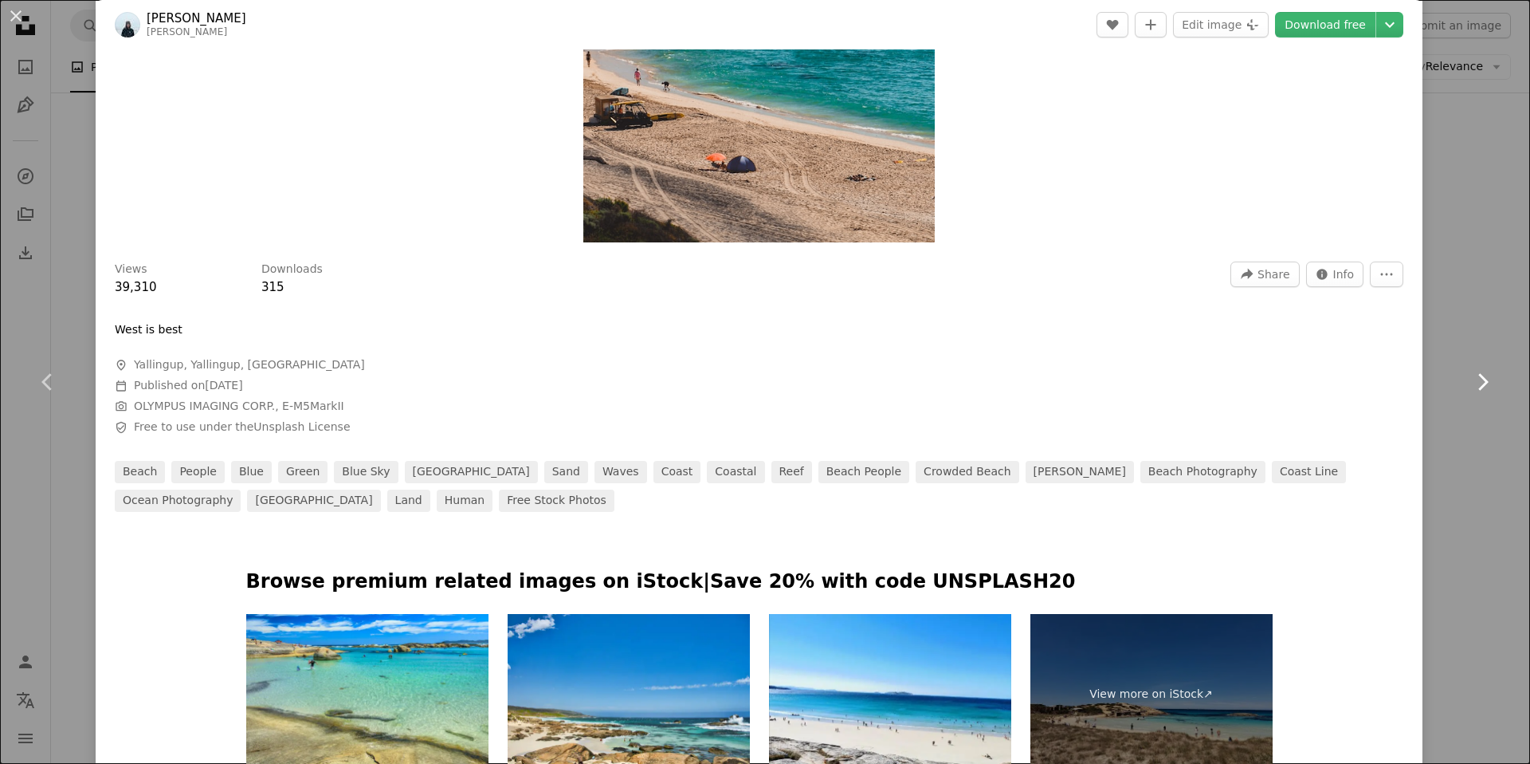
click at [1435, 363] on link "Chevron right" at bounding box center [1483, 381] width 96 height 153
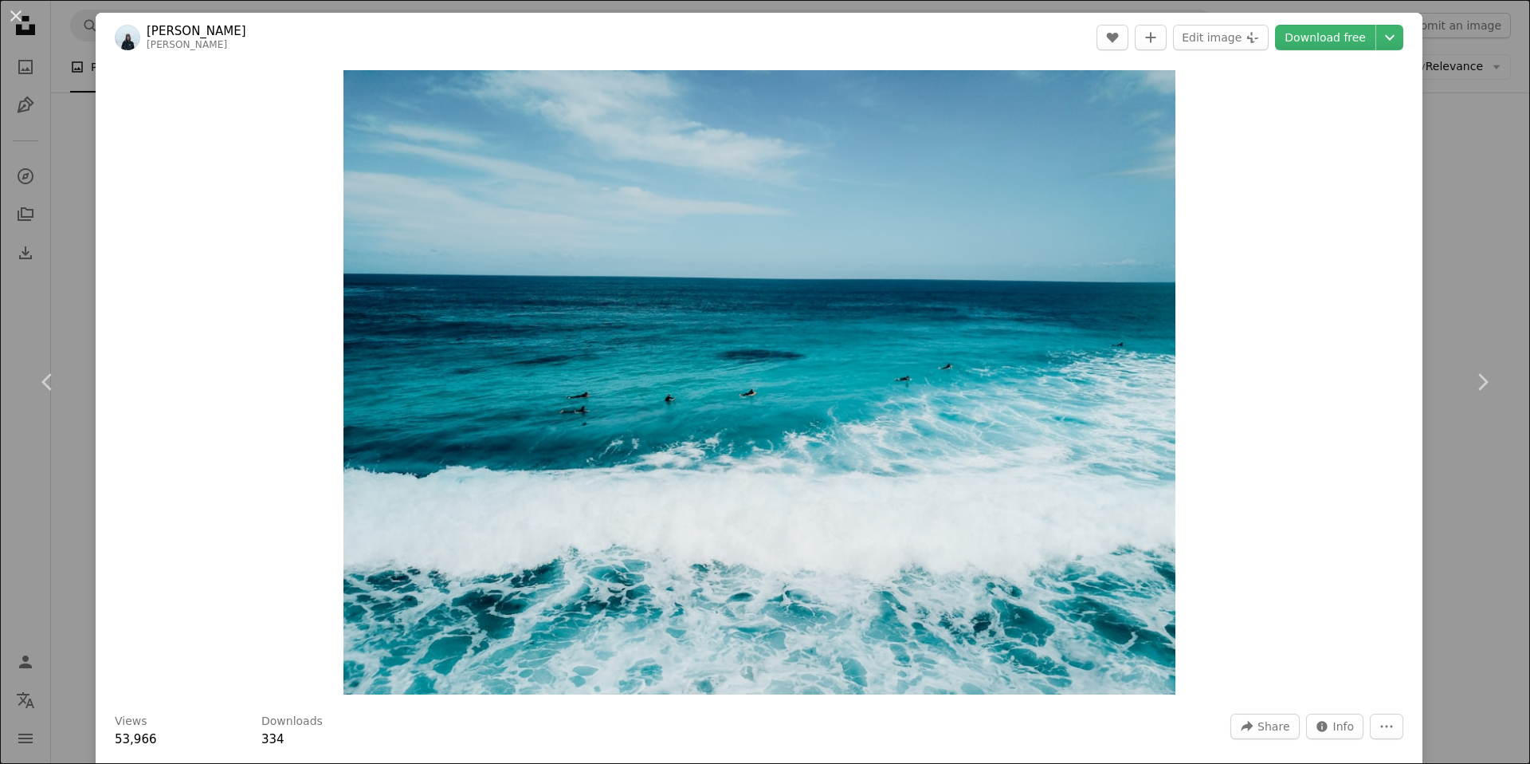
click at [1474, 201] on div "An X shape Chevron left Chevron right [PERSON_NAME] A heart A plus sign Edit im…" at bounding box center [765, 382] width 1530 height 764
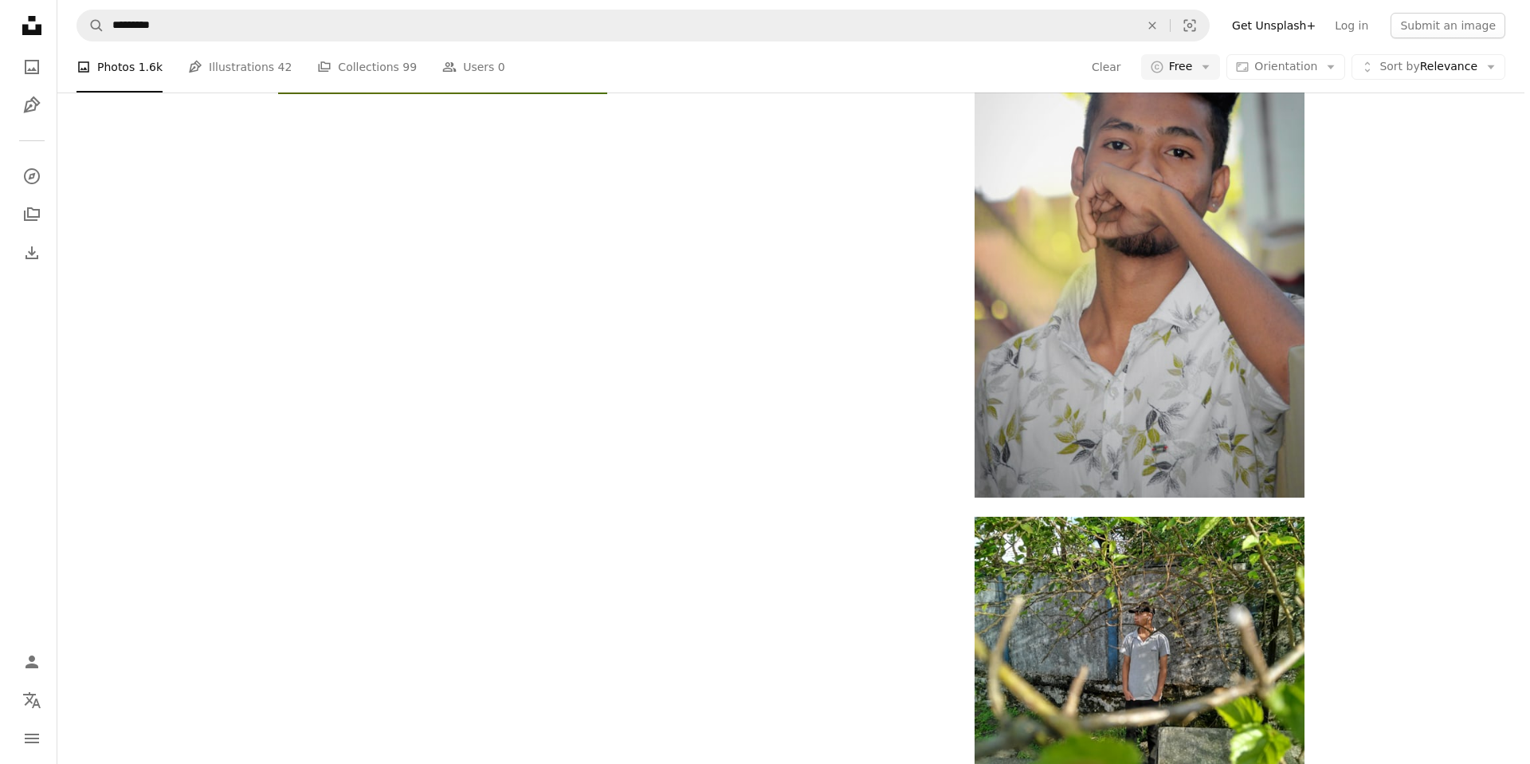
scroll to position [3769, 0]
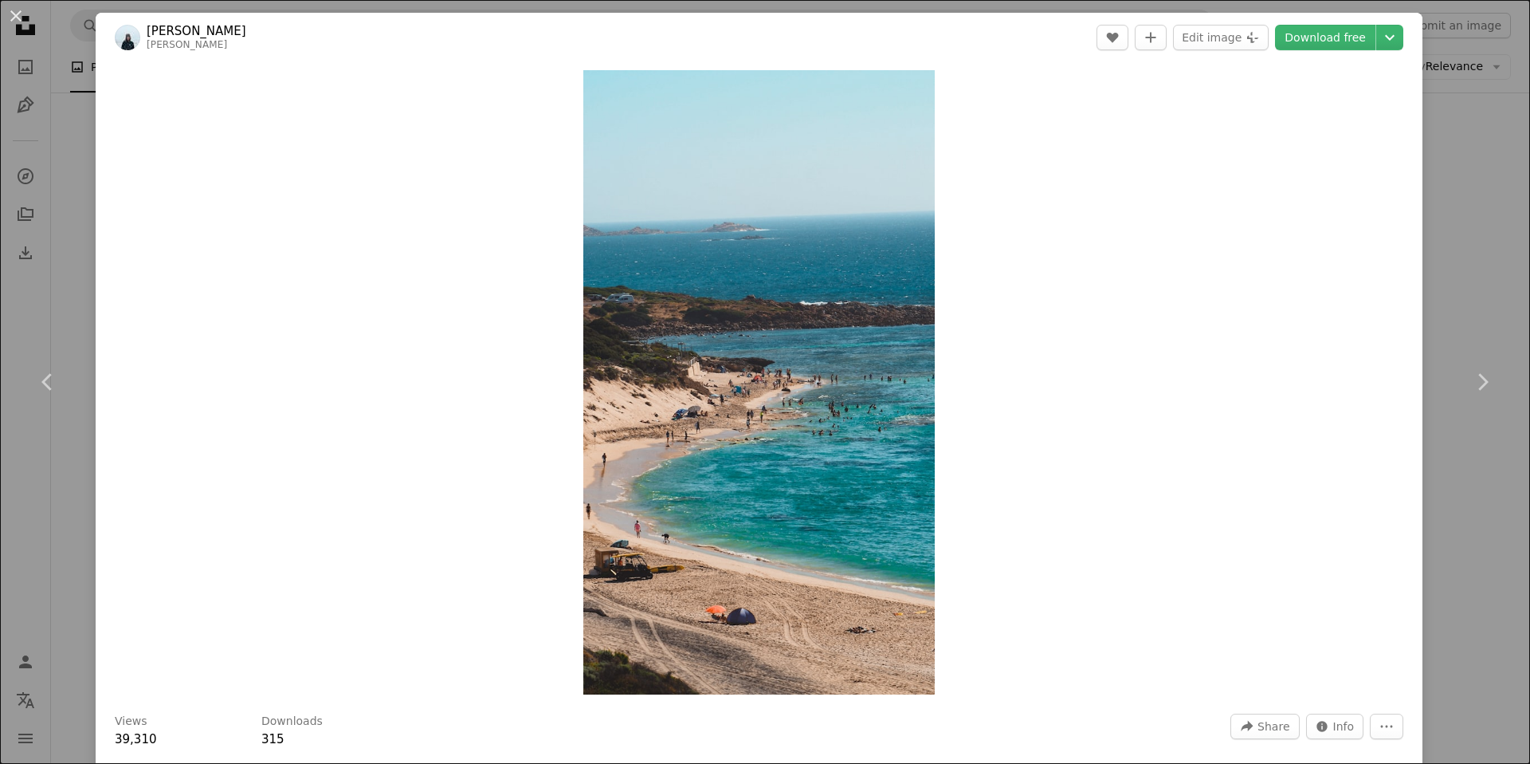
scroll to position [246, 0]
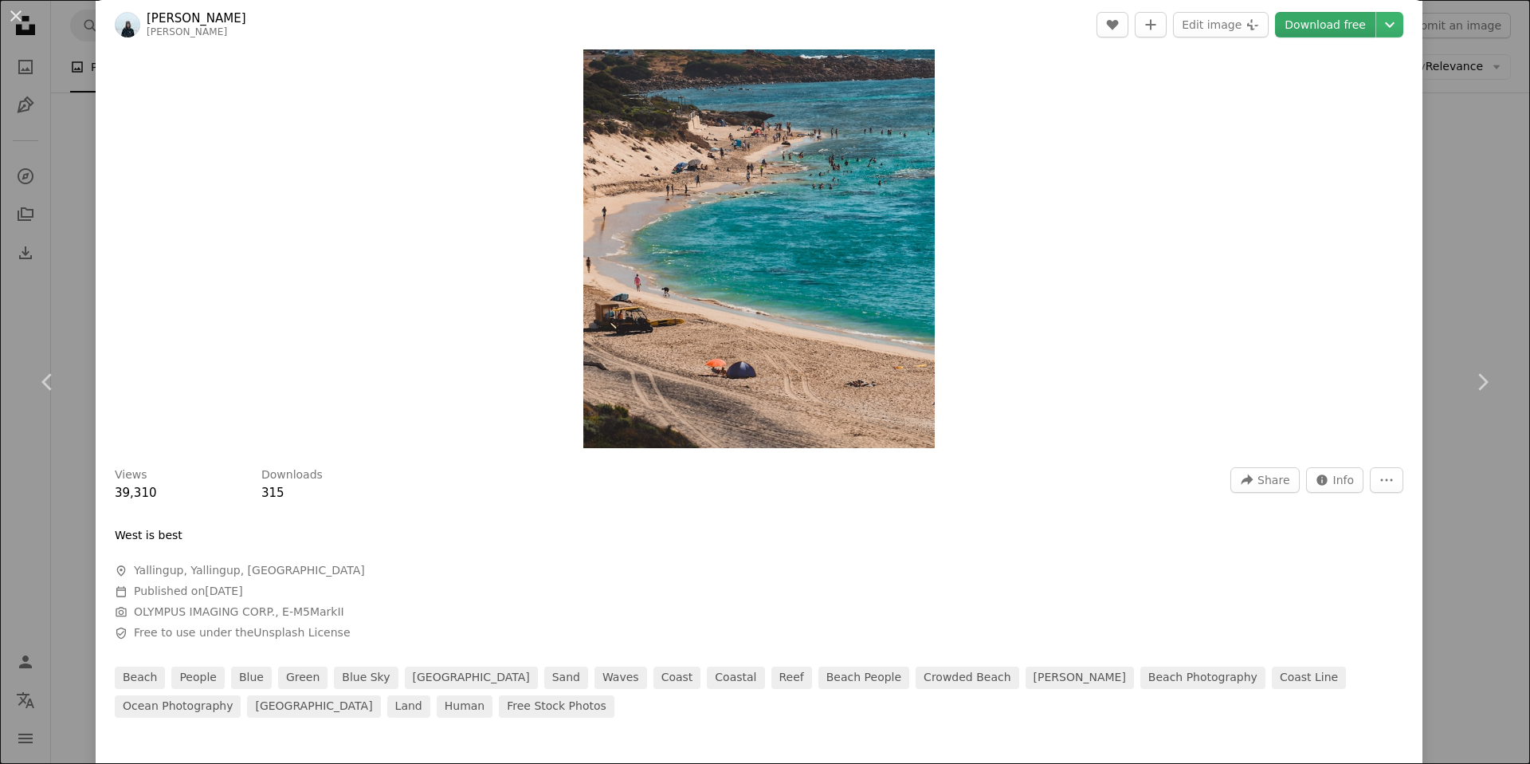
click at [1284, 16] on link "Download free" at bounding box center [1325, 25] width 100 height 26
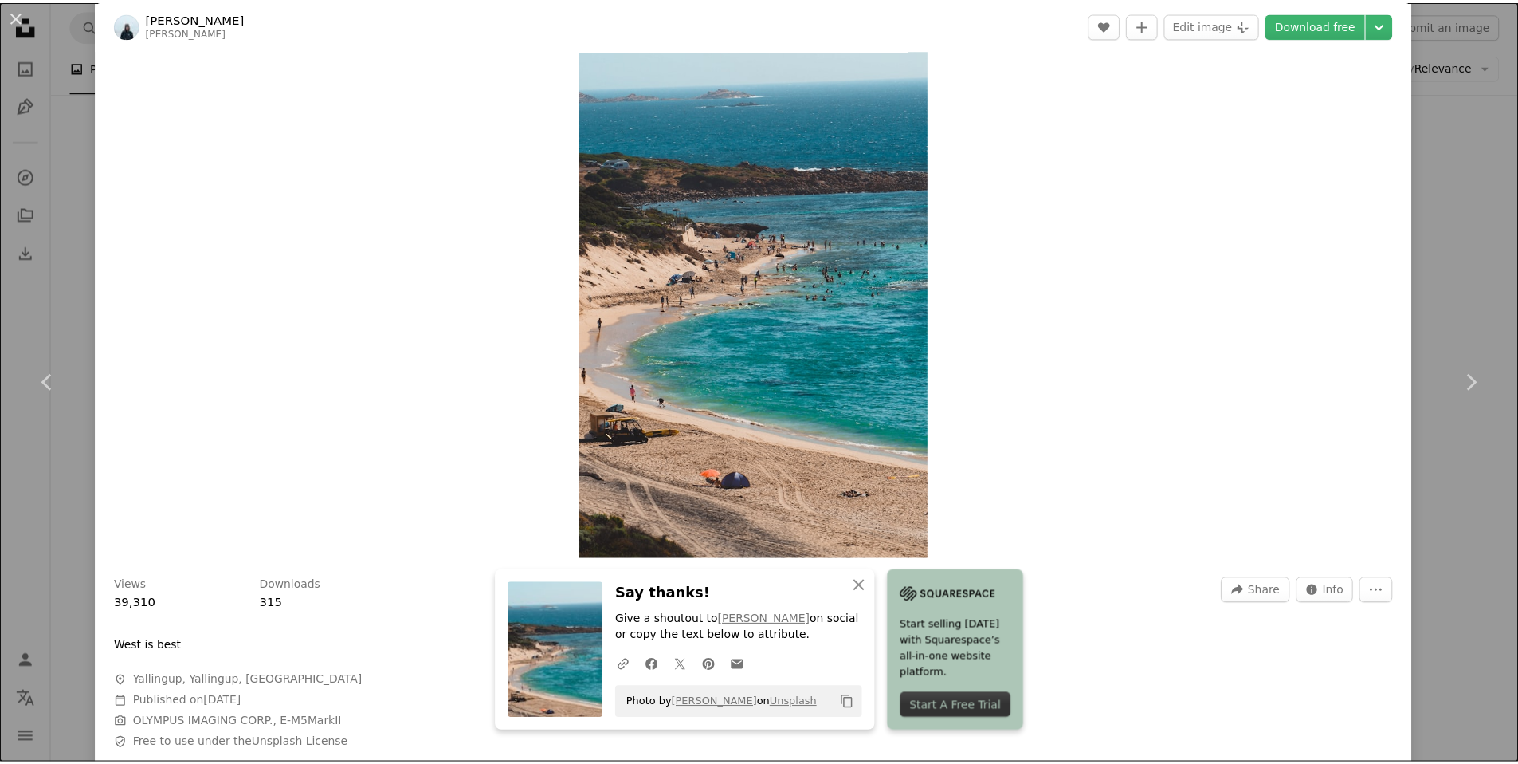
scroll to position [0, 0]
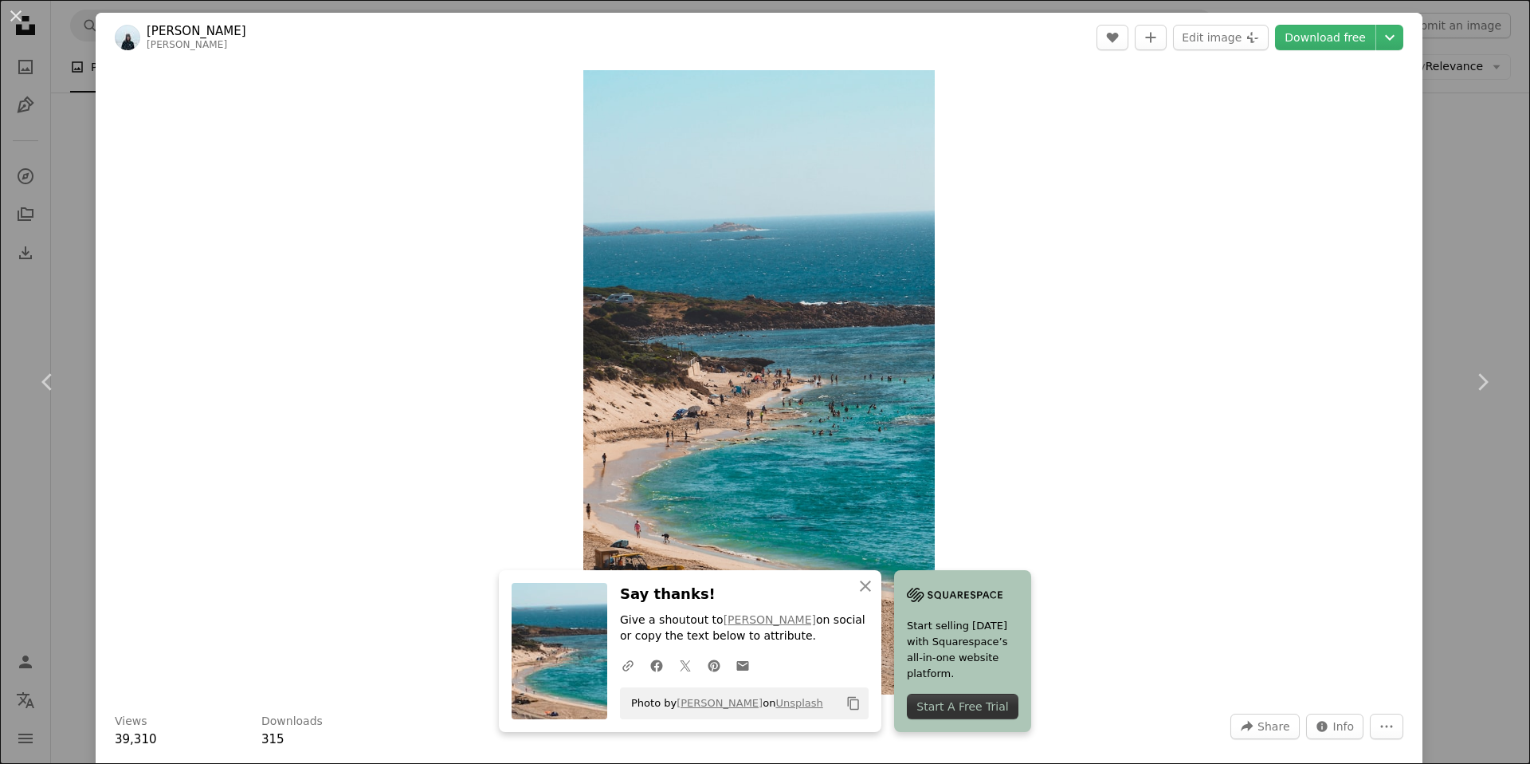
click at [1006, 285] on div "Zoom in" at bounding box center [759, 382] width 1327 height 640
drag, startPoint x: 1505, startPoint y: 269, endPoint x: 1471, endPoint y: 277, distance: 34.6
click at [1505, 269] on div "An X shape Chevron left Chevron right An X shape Close Say thanks! Give a shout…" at bounding box center [765, 382] width 1530 height 764
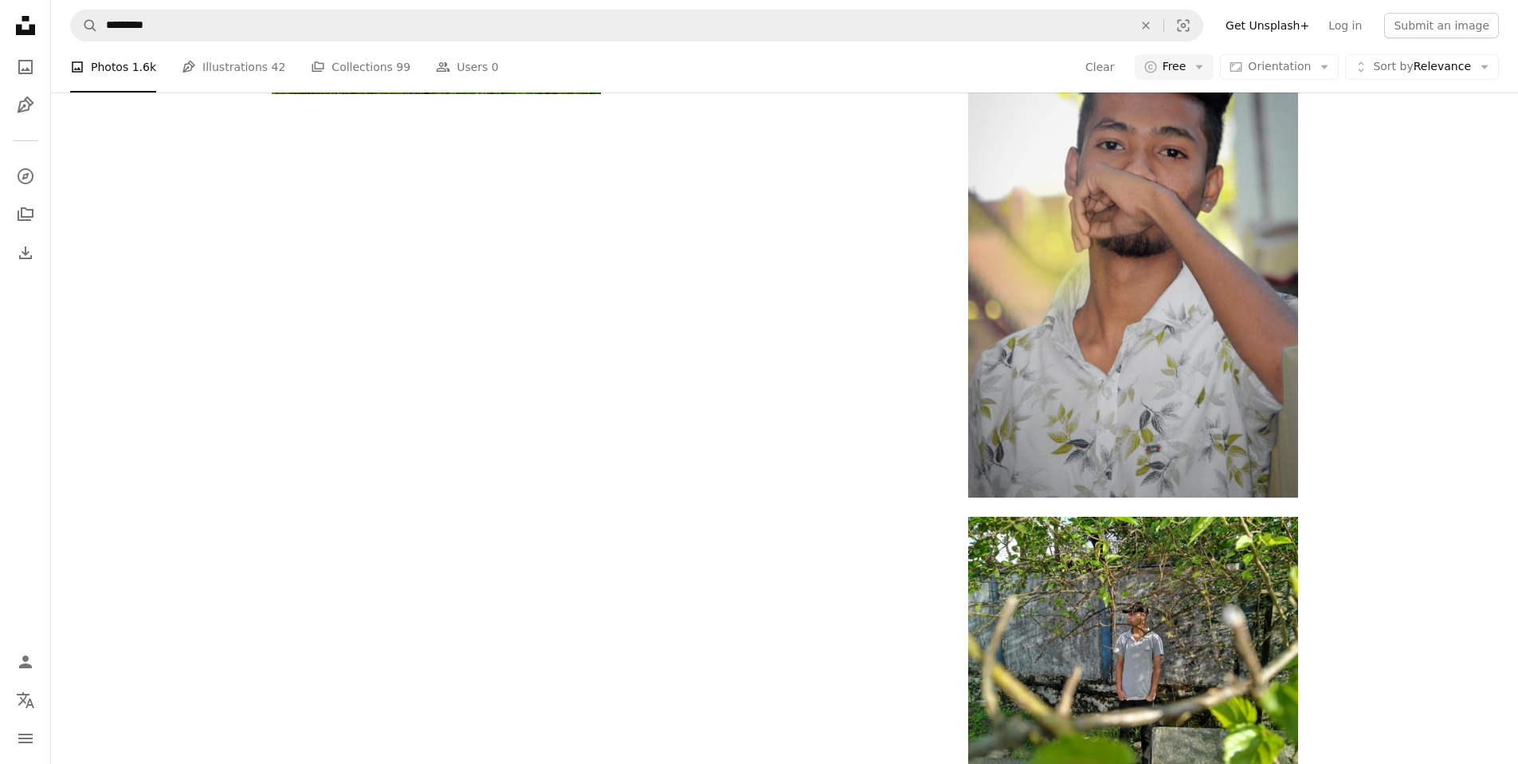
scroll to position [5027, 0]
